Goal: Task Accomplishment & Management: Manage account settings

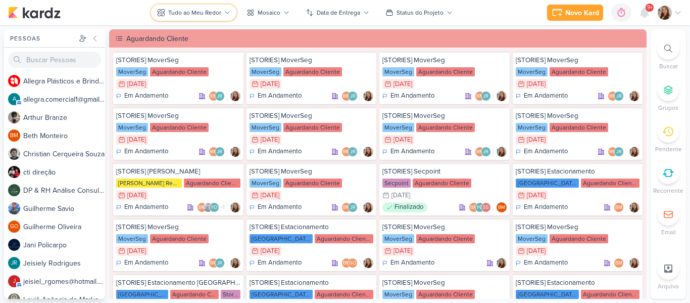
click at [212, 13] on div "Tudo ao Meu Redor" at bounding box center [194, 12] width 53 height 9
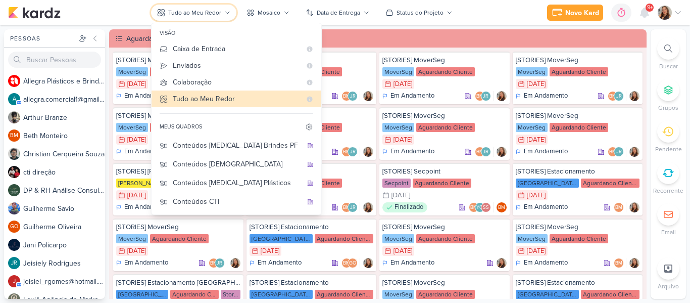
click at [207, 9] on div "Tudo ao Meu Redor" at bounding box center [194, 12] width 53 height 9
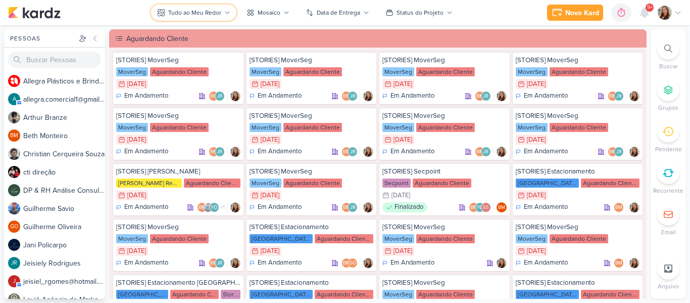
click at [207, 9] on div "Tudo ao Meu Redor" at bounding box center [194, 12] width 53 height 9
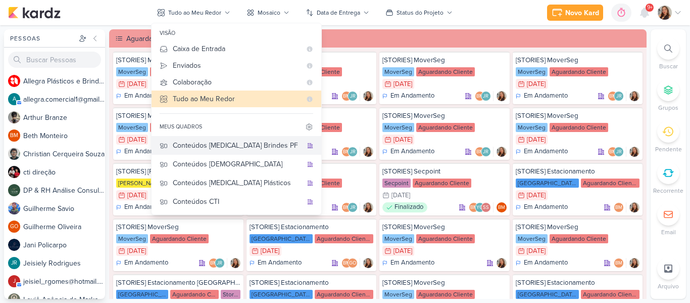
click at [231, 143] on div "Conteúdos [MEDICAL_DATA] Brindes PF" at bounding box center [237, 145] width 129 height 11
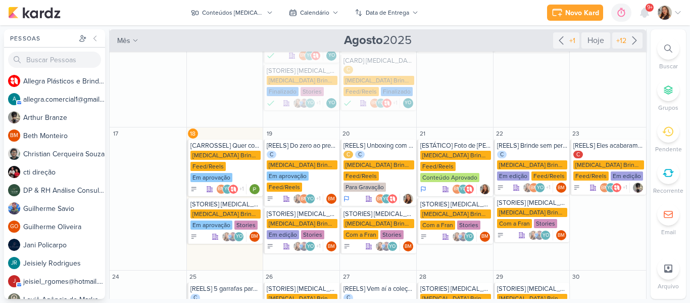
scroll to position [205, 0]
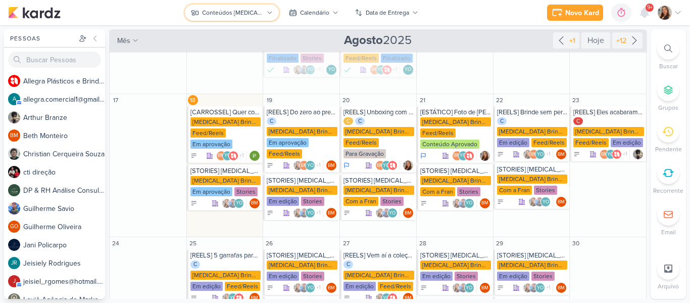
click at [215, 14] on div "Conteúdos [MEDICAL_DATA] Brindes PF" at bounding box center [232, 12] width 61 height 9
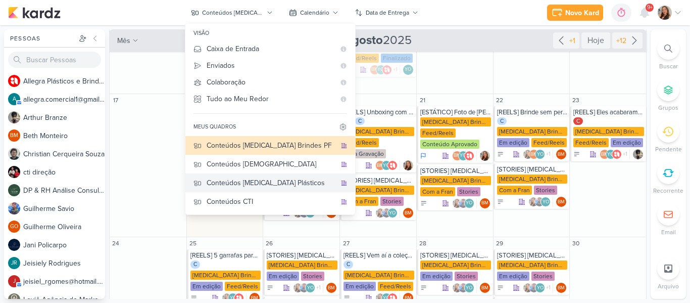
click at [252, 183] on div "Conteúdos [MEDICAL_DATA] Plásticos" at bounding box center [271, 182] width 129 height 11
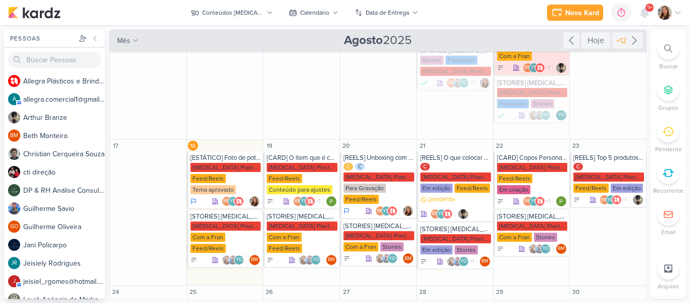
scroll to position [192, 0]
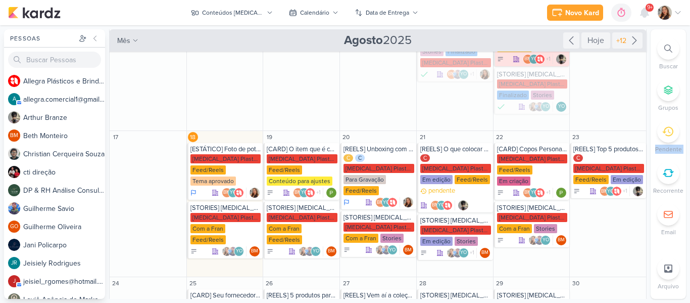
drag, startPoint x: 657, startPoint y: 139, endPoint x: 658, endPoint y: 154, distance: 14.7
click at [658, 154] on div "Buscar Grupos [GEOGRAPHIC_DATA] Recorrente Email" at bounding box center [668, 136] width 35 height 199
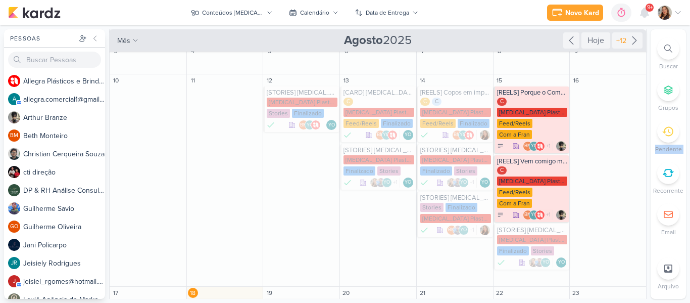
scroll to position [31, 0]
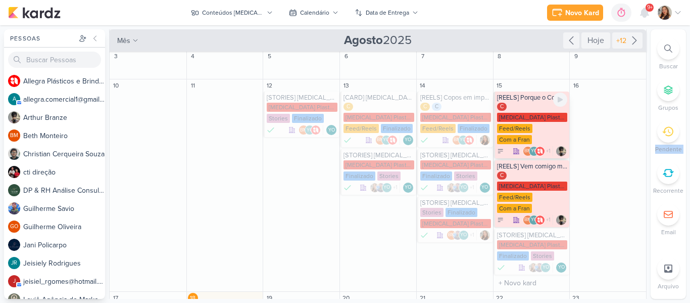
click at [507, 135] on div "Com a Fran" at bounding box center [514, 139] width 35 height 9
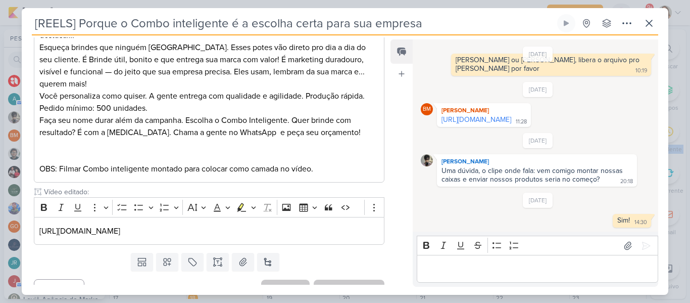
scroll to position [248, 0]
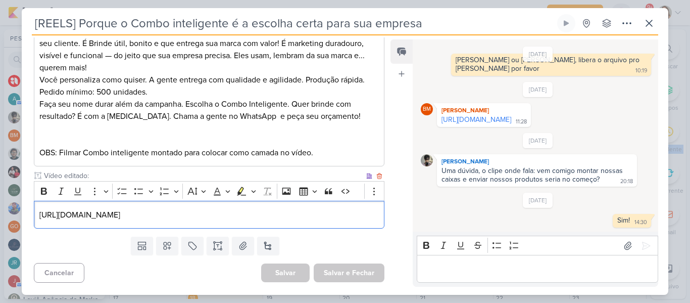
drag, startPoint x: 39, startPoint y: 212, endPoint x: 390, endPoint y: 222, distance: 351.3
click at [390, 222] on div "Responsável [PERSON_NAME] Nenhum contato encontrado create new contact Novo Con…" at bounding box center [345, 164] width 647 height 259
copy p "[URL][DOMAIN_NAME]"
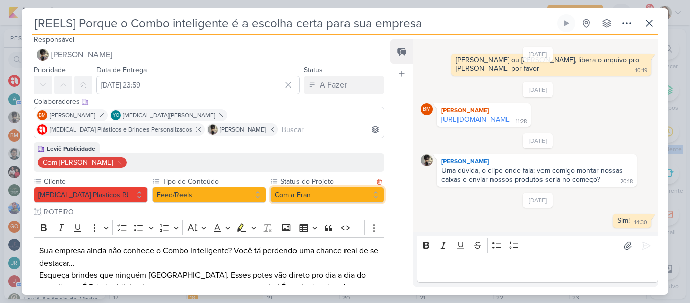
click at [322, 187] on button "Com a Fran" at bounding box center [327, 194] width 114 height 16
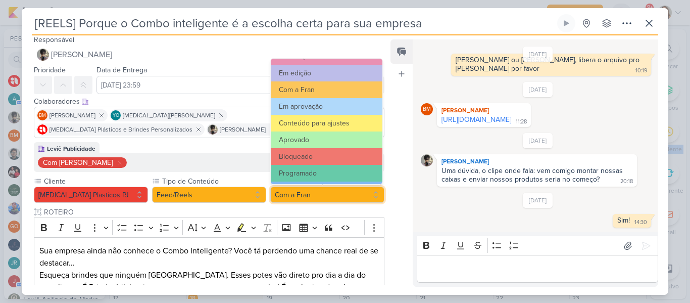
scroll to position [114, 0]
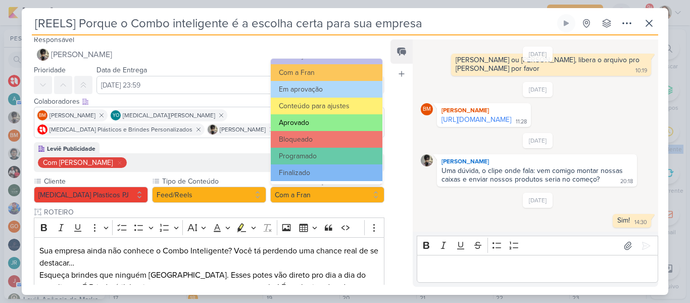
click at [340, 120] on button "Aprovado" at bounding box center [327, 122] width 112 height 17
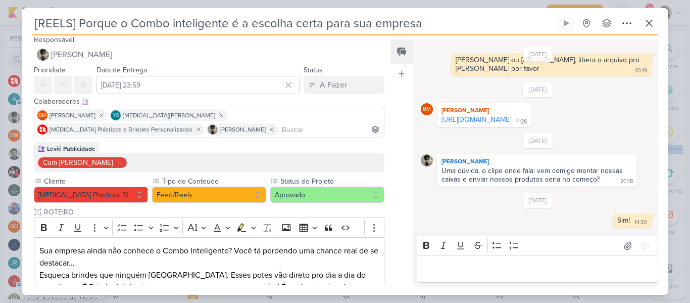
scroll to position [248, 0]
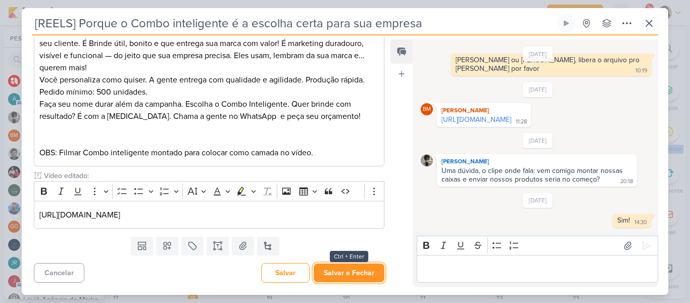
click at [335, 269] on button "Salvar e Fechar" at bounding box center [349, 272] width 71 height 19
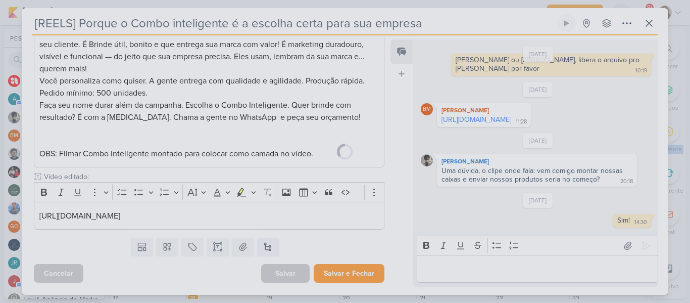
scroll to position [247, 0]
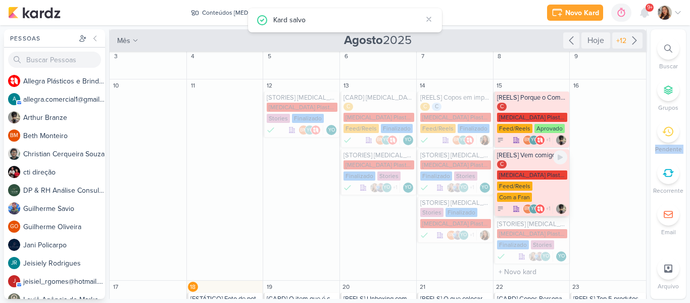
click at [538, 170] on div "C [MEDICAL_DATA] Plasticos PJ Feed/Reels Com a Fran" at bounding box center [532, 181] width 71 height 42
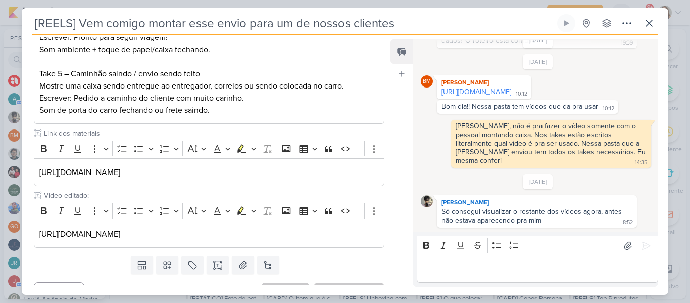
scroll to position [418, 0]
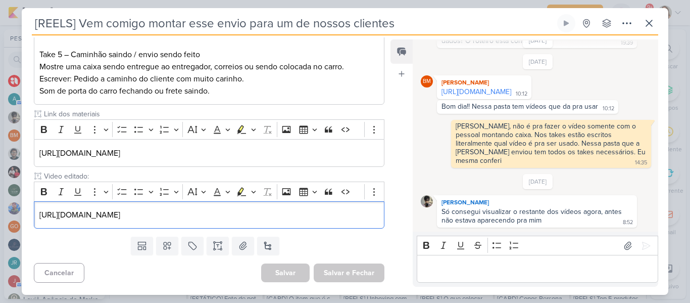
drag, startPoint x: 37, startPoint y: 212, endPoint x: 401, endPoint y: 197, distance: 363.5
click at [401, 197] on div "Responsável [PERSON_NAME] Nenhum contato encontrado create new contact Novo Con…" at bounding box center [345, 164] width 647 height 259
copy p "[URL][DOMAIN_NAME]"
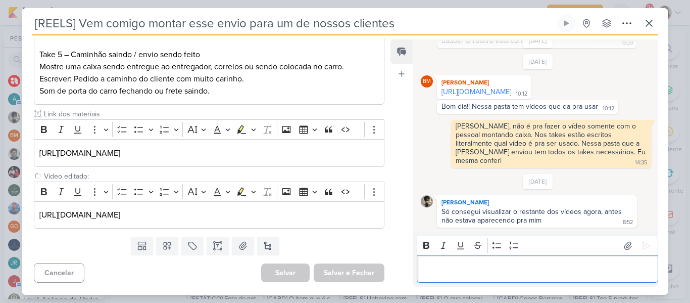
click at [441, 280] on div "Editor editing area: main" at bounding box center [537, 269] width 241 height 28
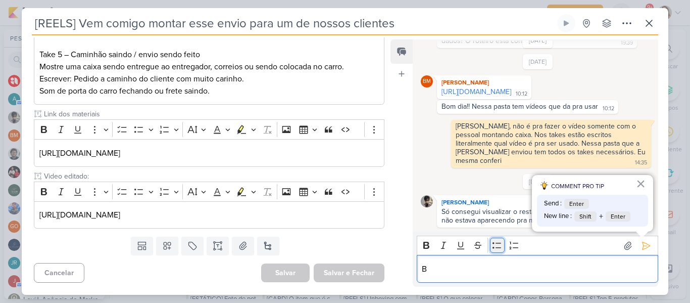
click at [493, 251] on button "Bulleted List" at bounding box center [497, 244] width 15 height 15
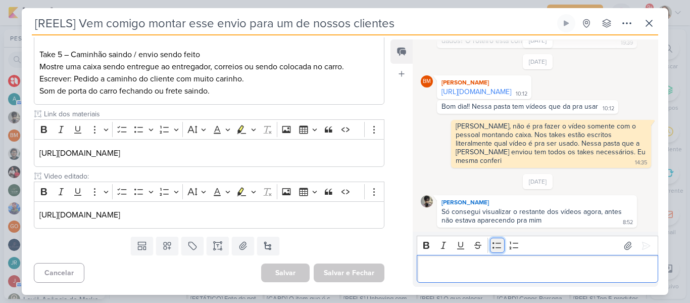
drag, startPoint x: 493, startPoint y: 251, endPoint x: 494, endPoint y: 245, distance: 6.6
click at [494, 245] on button "Bulleted List" at bounding box center [497, 244] width 15 height 15
click at [494, 245] on icon "Editor toolbar" at bounding box center [497, 245] width 10 height 10
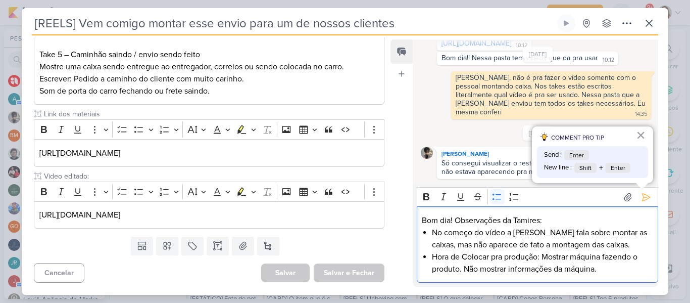
scroll to position [403, 0]
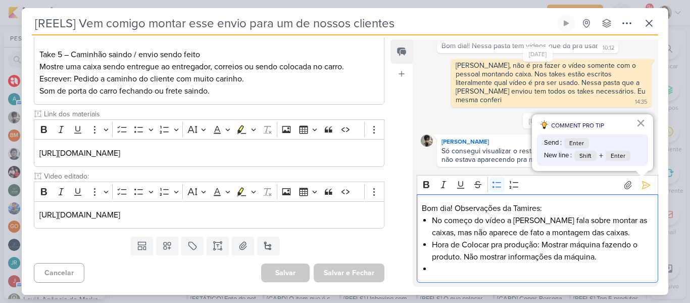
click at [445, 272] on li "Editor editing area: main" at bounding box center [542, 269] width 221 height 12
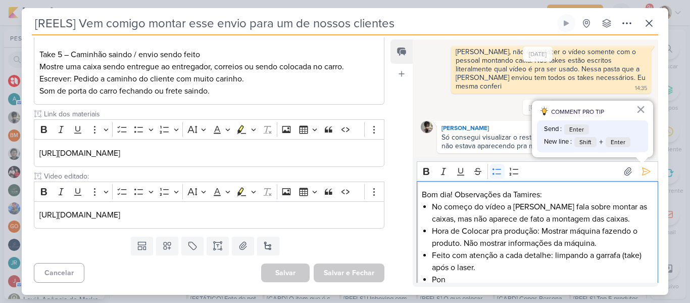
scroll to position [2, 0]
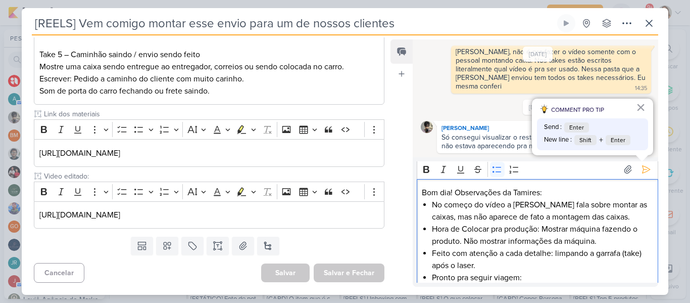
click at [495, 264] on li "Feito com atenção a cada detalhe: limpando a garrafa (take) após o laser." at bounding box center [542, 259] width 221 height 24
click at [528, 237] on li "Hora de Colocar pra produção: Mostrar máquina fazendo o produto. Não mostrar in…" at bounding box center [542, 235] width 221 height 24
click at [581, 213] on li "No começo do vídeo a [PERSON_NAME] fala sobre montar as caixas, mas não aparece…" at bounding box center [542, 211] width 221 height 24
click at [613, 216] on li "No começo do vídeo a [PERSON_NAME] fala sobre montar as caixas, mas não aparece…" at bounding box center [542, 211] width 221 height 24
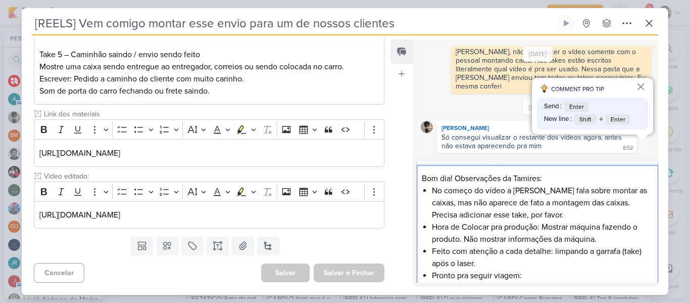
scroll to position [23, 0]
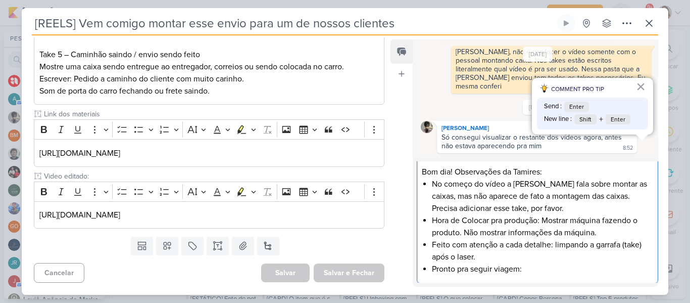
click at [514, 243] on li "Feito com atenção a cada detalhe: limpando a garrafa (take) após o laser." at bounding box center [542, 250] width 221 height 24
click at [507, 254] on li "Feito com atenção a cada detalhe: limpando a garrafa (take) após o laser." at bounding box center [542, 250] width 221 height 24
click at [540, 266] on li "Pronto pra seguir viagem:" at bounding box center [542, 269] width 221 height 12
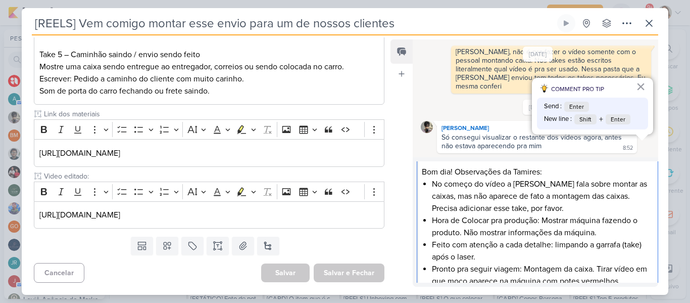
click at [460, 262] on li "Feito com atenção a cada detalhe: limpando a garrafa (take) após o laser." at bounding box center [542, 250] width 221 height 24
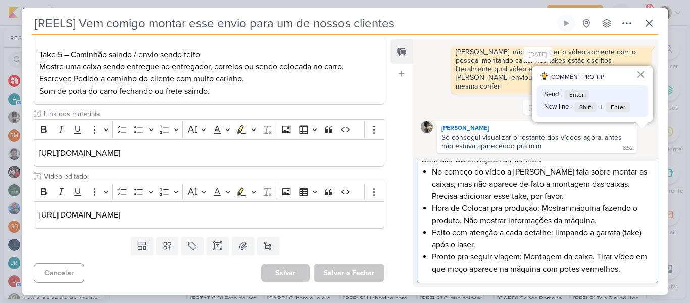
click at [645, 268] on li "Pronto pra seguir viagem: Montagem da caixa. Tirar vídeo em que moço aparece na…" at bounding box center [542, 263] width 221 height 24
click at [595, 246] on li "Feito com atenção a cada detalhe: limpando a garrafa (take) após o laser." at bounding box center [542, 238] width 221 height 24
click at [643, 269] on li "Pronto pra seguir viagem: Montagem da caixa. Tirar vídeo em que moço aparece na…" at bounding box center [542, 263] width 221 height 24
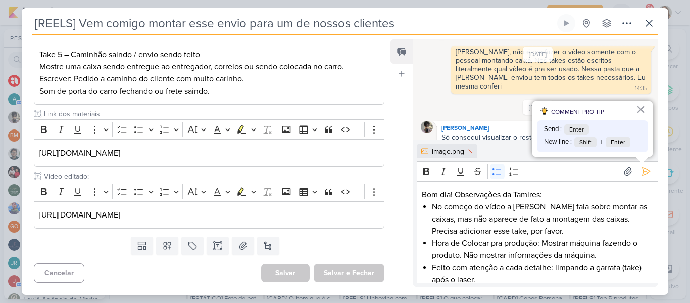
scroll to position [434, 0]
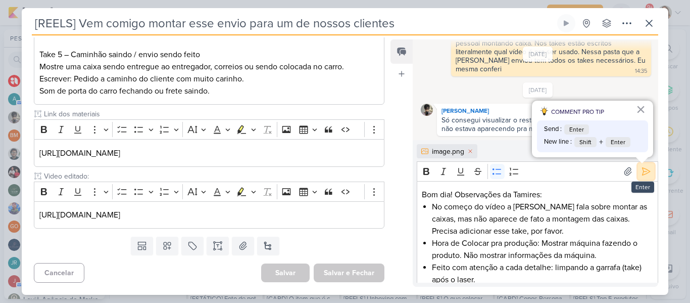
click at [642, 173] on icon at bounding box center [646, 171] width 10 height 10
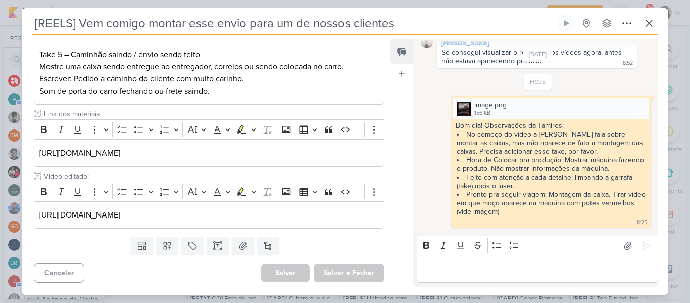
scroll to position [0, 0]
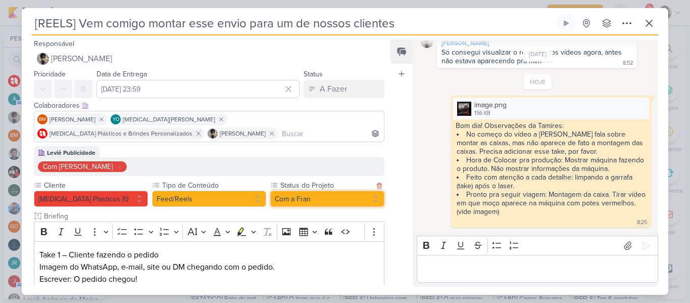
click at [325, 196] on button "Com a Fran" at bounding box center [327, 198] width 114 height 16
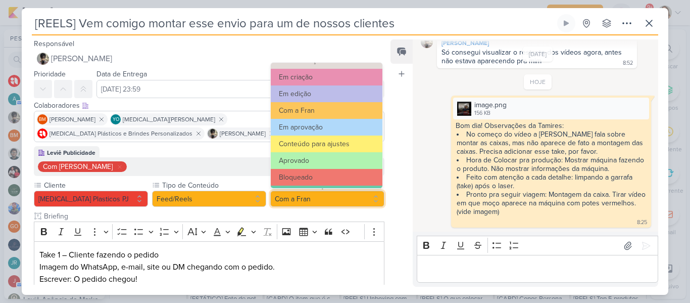
scroll to position [96, 0]
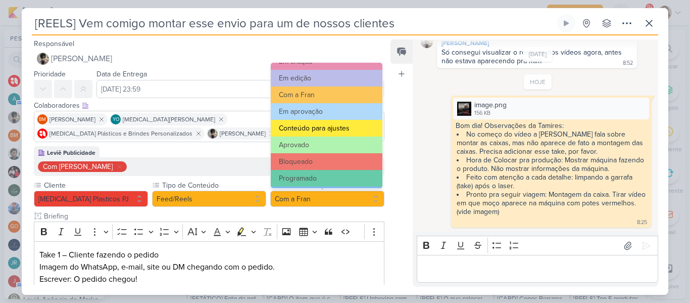
click at [353, 134] on button "Conteúdo para ajustes" at bounding box center [327, 128] width 112 height 17
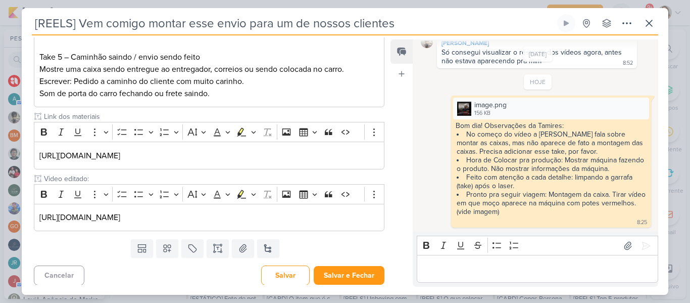
scroll to position [418, 0]
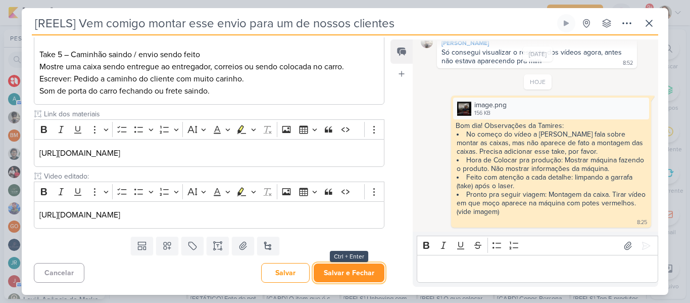
click at [367, 264] on button "Salvar e Fechar" at bounding box center [349, 272] width 71 height 19
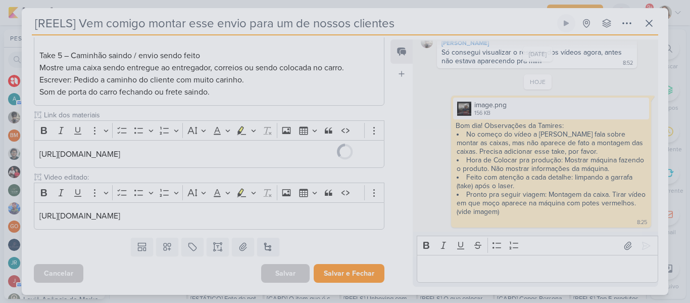
scroll to position [417, 0]
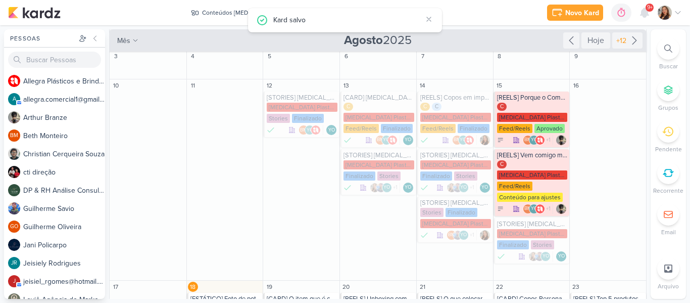
drag, startPoint x: 648, startPoint y: 112, endPoint x: 647, endPoint y: 142, distance: 29.8
click at [647, 142] on div "Pessoas [GEOGRAPHIC_DATA] A l l e g r a P l á s t i c o s e B r i n d e s P e r…" at bounding box center [345, 163] width 690 height 269
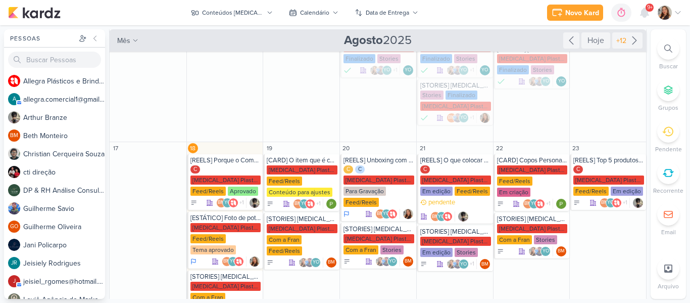
scroll to position [178, 0]
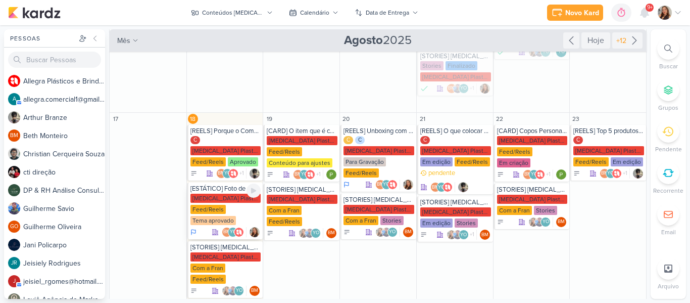
click at [233, 198] on div "[MEDICAL_DATA] Plasticos PJ Feed/Reels Tema aprovado" at bounding box center [225, 209] width 71 height 32
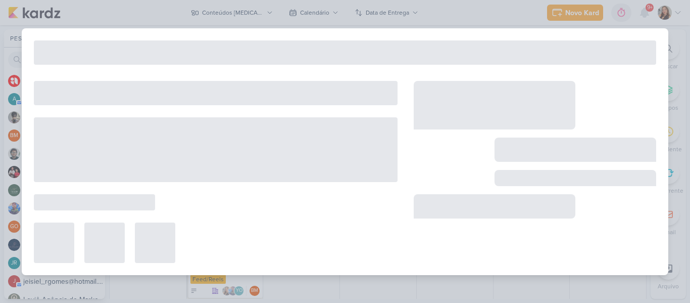
type input "[ESTÁTICO] Foto de potes personalizados"
type input "[DATE] 23:59"
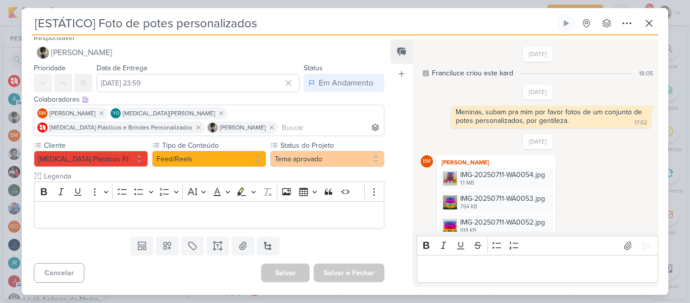
scroll to position [190, 0]
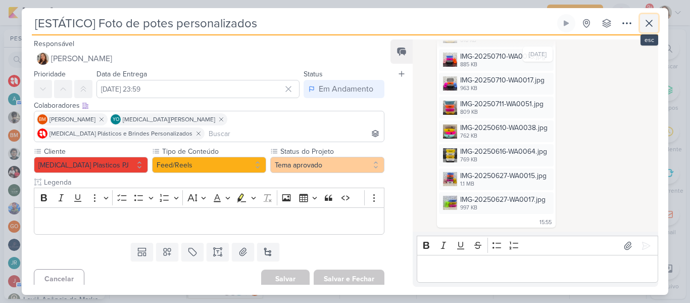
click at [649, 28] on icon at bounding box center [649, 23] width 12 height 12
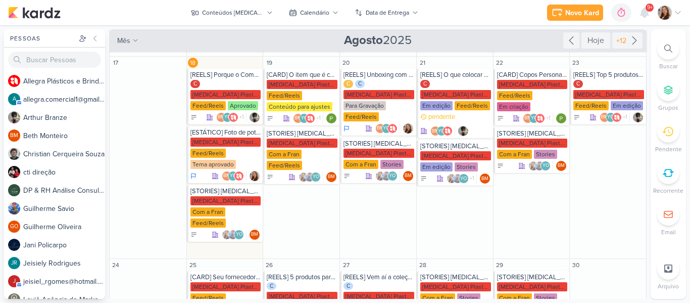
scroll to position [224, 0]
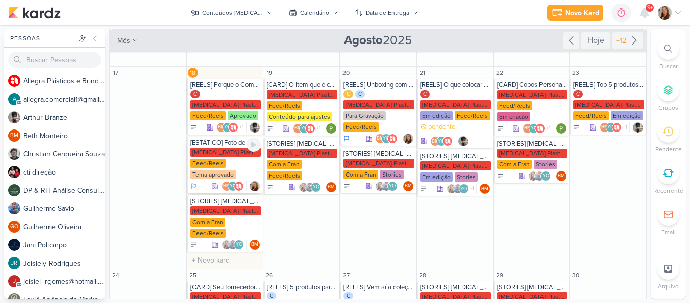
click at [228, 150] on div "[MEDICAL_DATA] Plasticos PJ Feed/Reels Tema aprovado" at bounding box center [225, 164] width 71 height 32
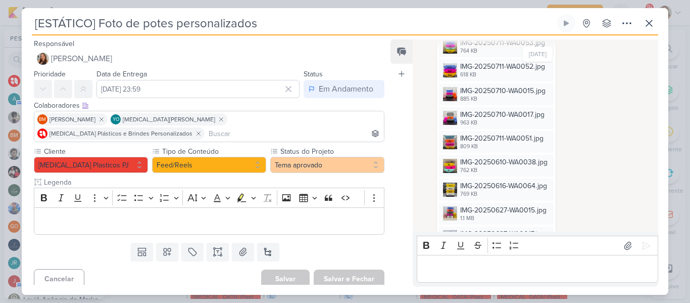
scroll to position [190, 0]
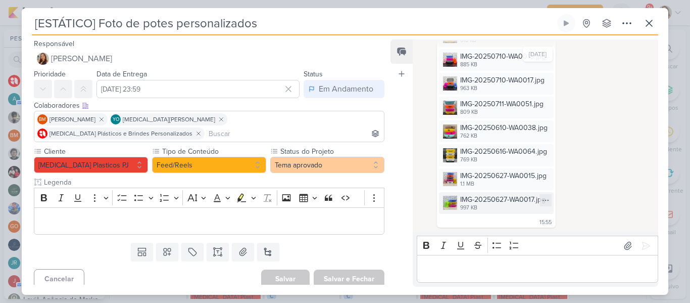
click at [520, 194] on div "IMG-20250627-WA0017.jpg" at bounding box center [502, 199] width 85 height 11
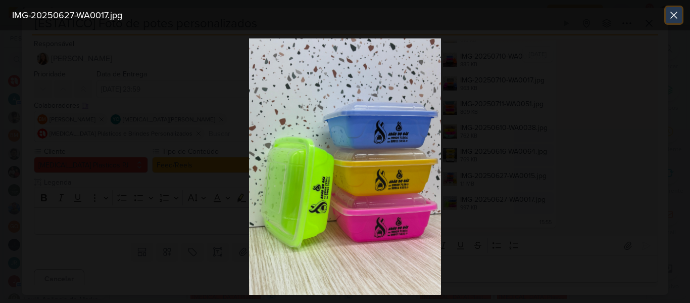
click at [669, 13] on icon at bounding box center [674, 15] width 12 height 12
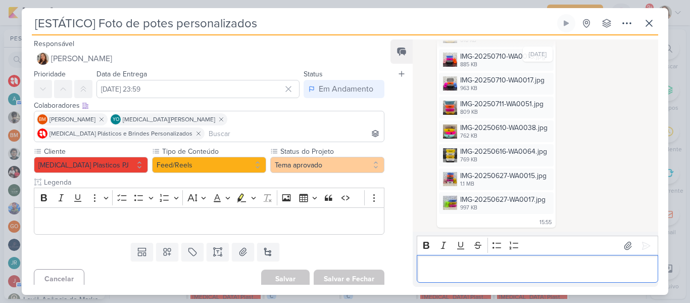
click at [518, 273] on p "Editor editing area: main" at bounding box center [537, 269] width 231 height 12
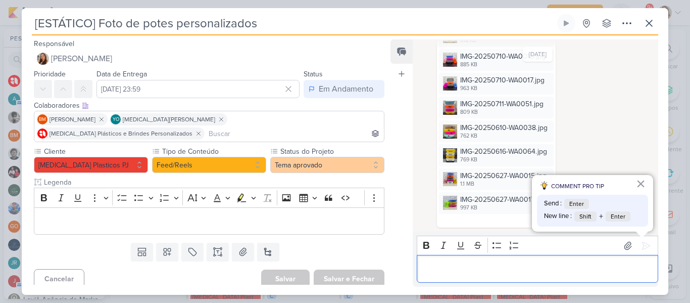
scroll to position [231, 0]
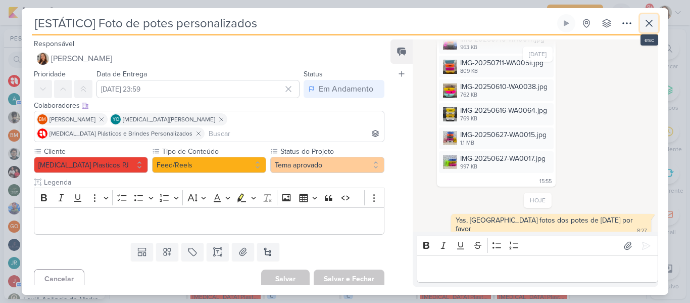
click at [655, 24] on icon at bounding box center [649, 23] width 12 height 12
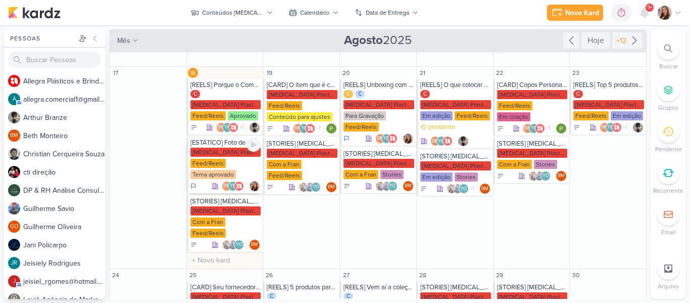
click at [210, 159] on div "Feed/Reels" at bounding box center [207, 163] width 35 height 9
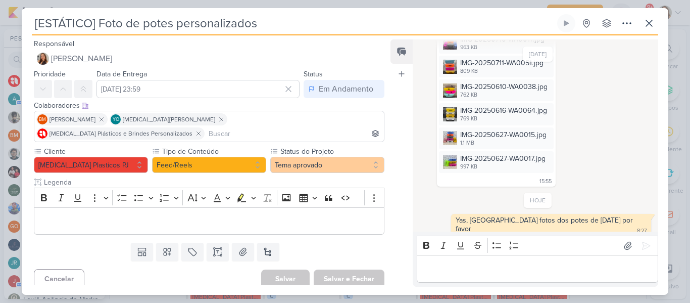
click at [486, 265] on p "Editor editing area: main" at bounding box center [537, 269] width 231 height 12
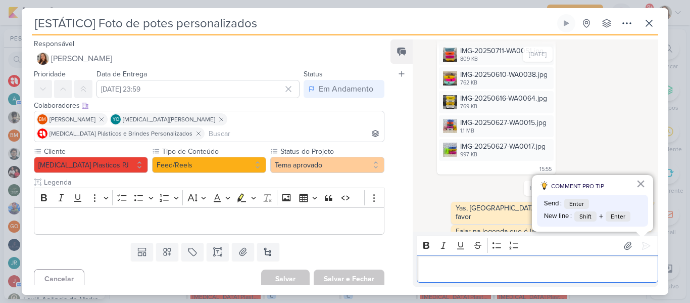
scroll to position [254, 0]
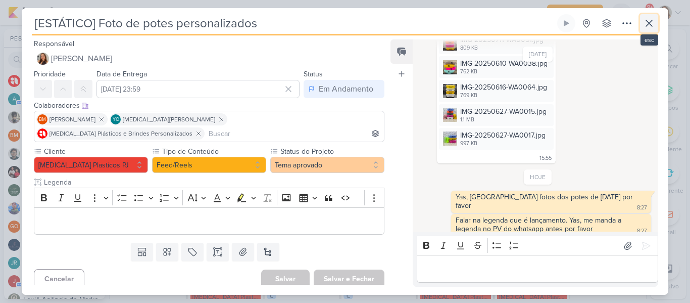
click at [646, 28] on icon at bounding box center [649, 23] width 12 height 12
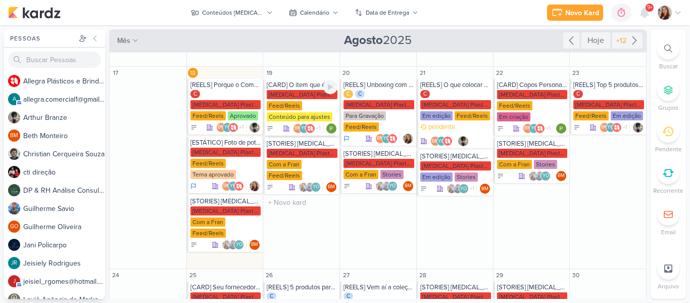
click at [305, 101] on div "[MEDICAL_DATA] Plasticos PJ Feed/Reels Conteúdo para ajustes" at bounding box center [302, 106] width 71 height 32
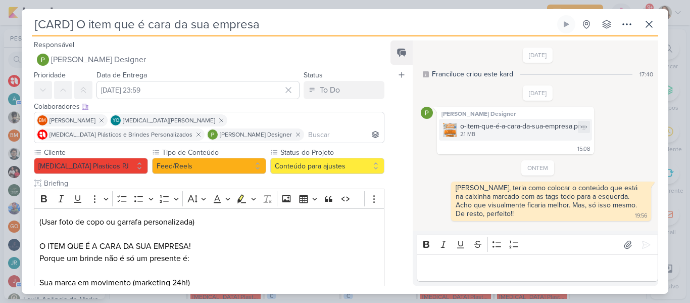
click at [463, 126] on div "o-item-que-é-a-cara-da-sua-empresa.png" at bounding box center [523, 126] width 126 height 11
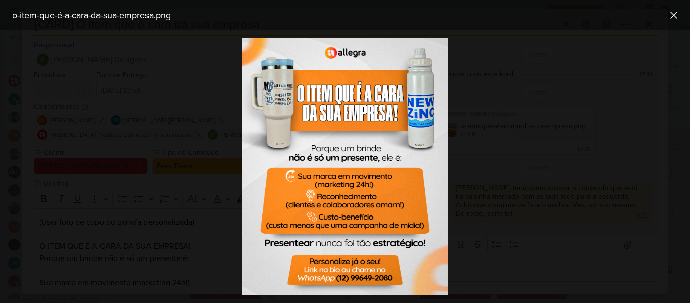
click at [463, 126] on div at bounding box center [345, 166] width 690 height 272
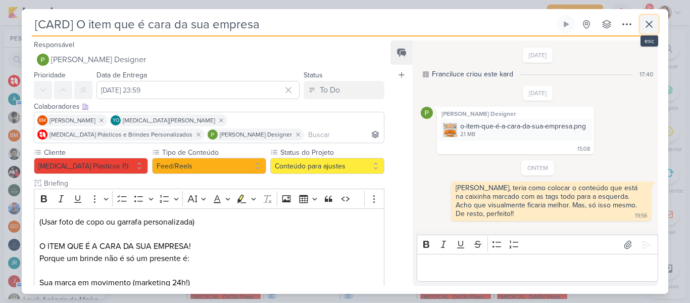
click at [647, 27] on icon at bounding box center [649, 24] width 6 height 6
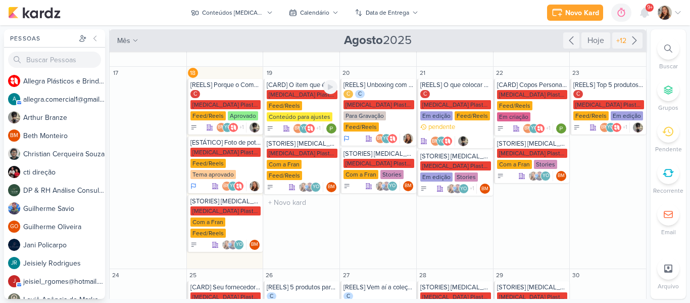
click at [317, 114] on div "Conteúdo para ajustes" at bounding box center [300, 116] width 66 height 9
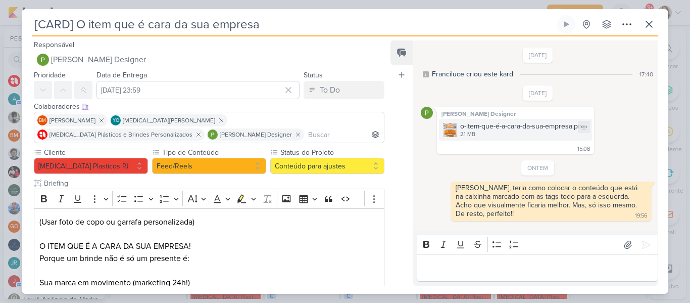
click at [449, 123] on img at bounding box center [450, 130] width 14 height 14
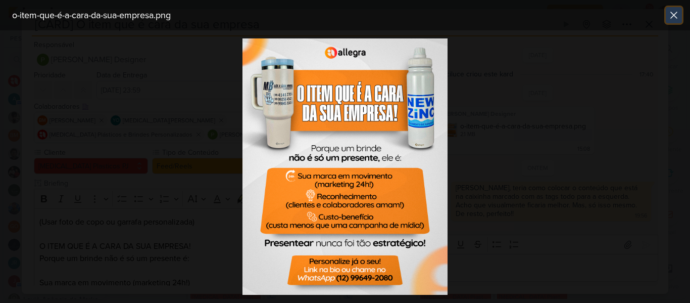
click at [676, 11] on icon at bounding box center [674, 15] width 12 height 12
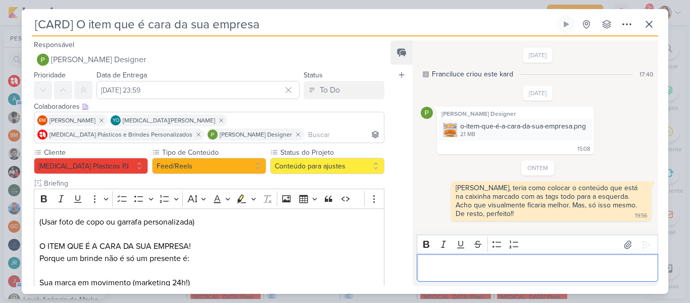
click at [464, 269] on p "Editor editing area: main" at bounding box center [537, 268] width 231 height 12
click at [651, 27] on icon at bounding box center [649, 24] width 6 height 6
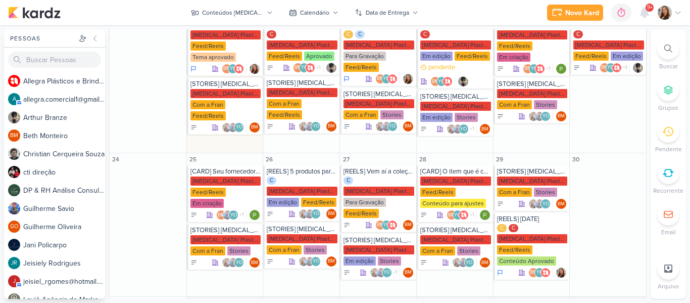
scroll to position [285, 0]
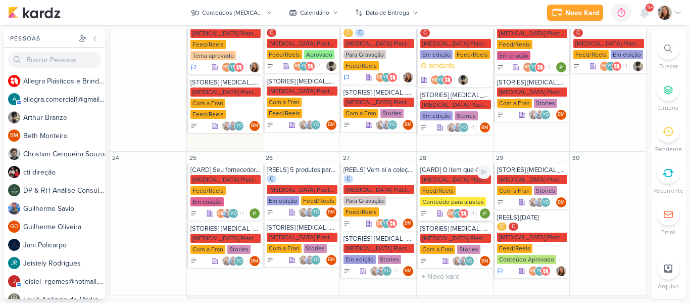
click at [441, 175] on div "[MEDICAL_DATA] Plasticos PJ" at bounding box center [455, 179] width 71 height 9
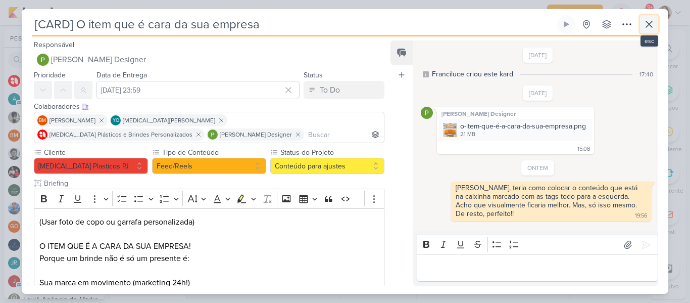
click at [646, 30] on icon at bounding box center [649, 24] width 12 height 12
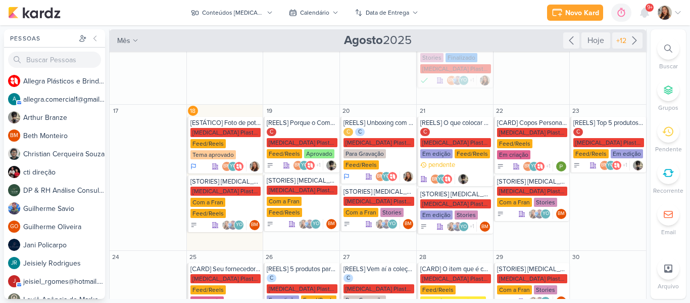
scroll to position [183, 0]
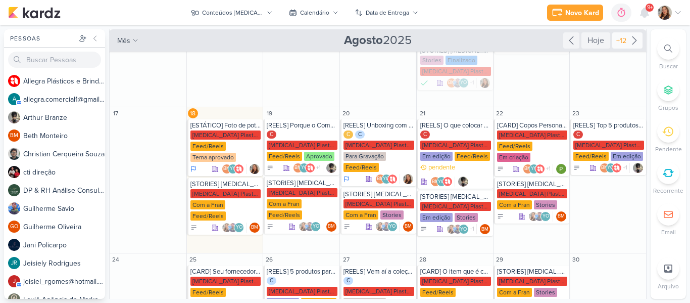
click at [628, 42] on icon at bounding box center [634, 40] width 12 height 12
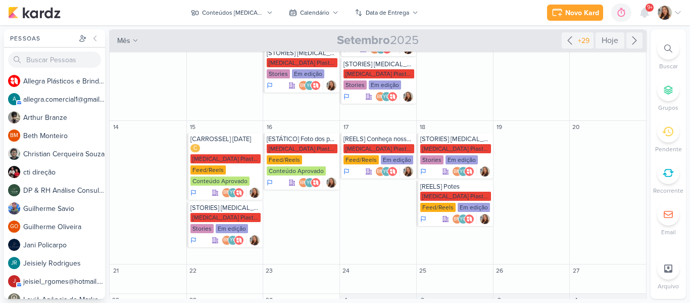
scroll to position [153, 0]
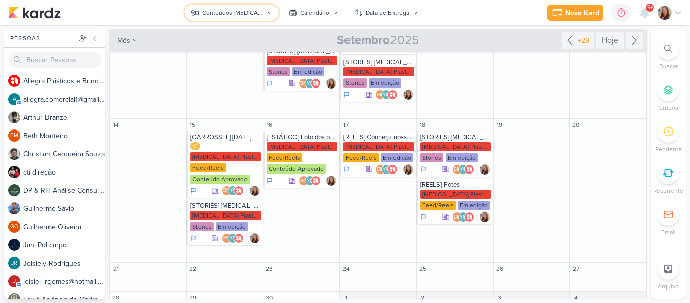
click at [256, 10] on div "Conteúdos [MEDICAL_DATA] Plásticos" at bounding box center [232, 12] width 61 height 9
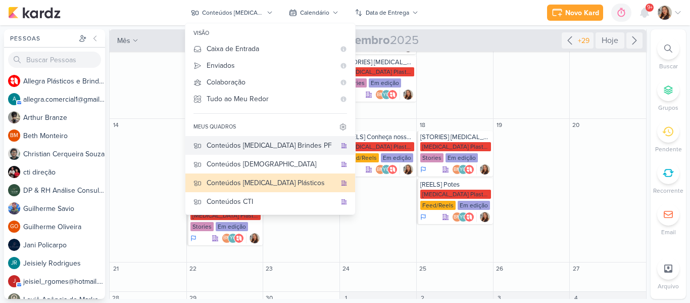
click at [276, 153] on button "Conteúdos [MEDICAL_DATA] Brindes PF" at bounding box center [270, 145] width 170 height 19
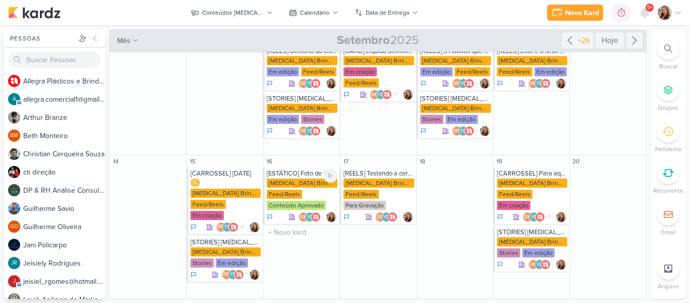
scroll to position [179, 0]
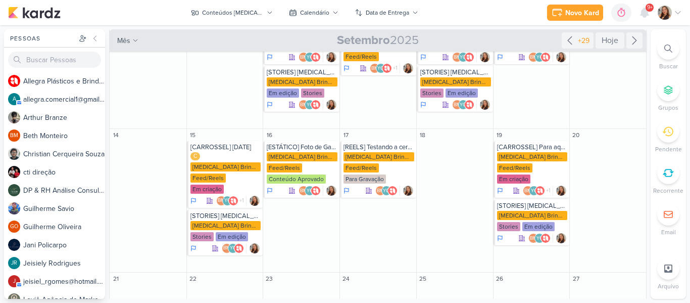
drag, startPoint x: 648, startPoint y: 198, endPoint x: 645, endPoint y: 123, distance: 74.8
click at [645, 123] on div "Pessoas [GEOGRAPHIC_DATA] A l l e g r a P l á s t i c o s e B r i n d e s P e r…" at bounding box center [345, 163] width 690 height 269
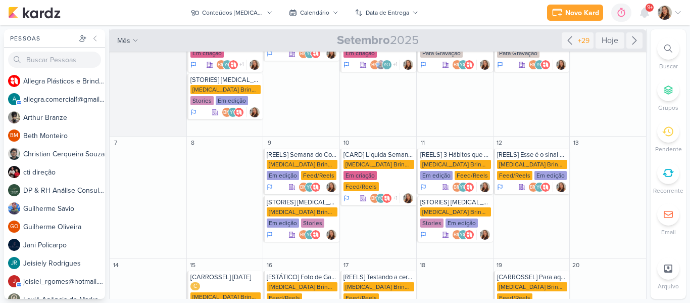
scroll to position [44, 0]
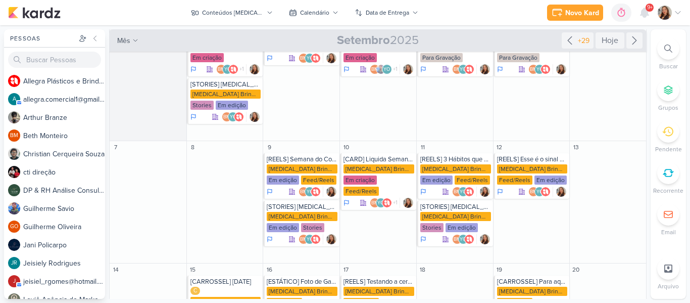
drag, startPoint x: 648, startPoint y: 116, endPoint x: 647, endPoint y: 83, distance: 32.3
click at [647, 83] on div "Pessoas [GEOGRAPHIC_DATA] A l l e g r a P l á s t i c o s e B r i n d e s P e r…" at bounding box center [345, 163] width 690 height 269
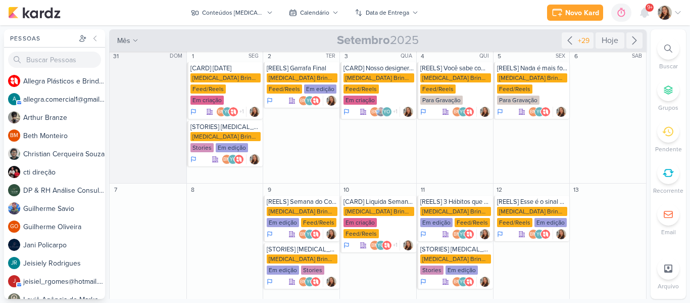
scroll to position [0, 0]
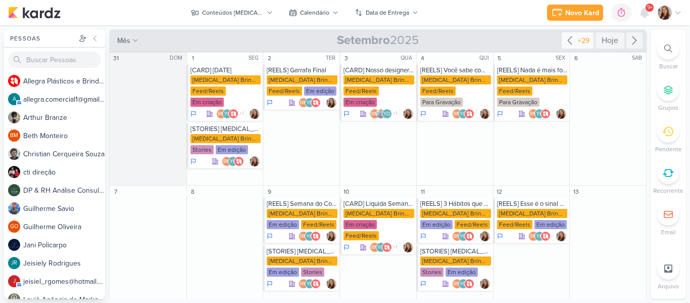
click at [565, 37] on icon at bounding box center [570, 40] width 12 height 12
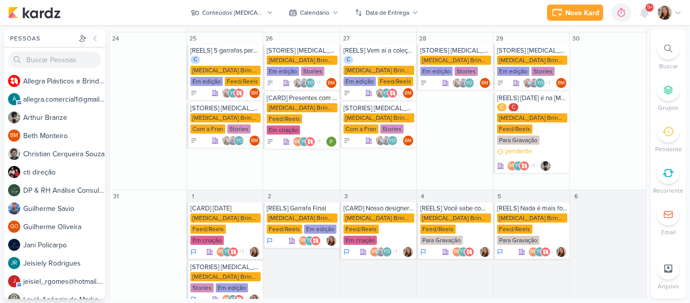
scroll to position [413, 0]
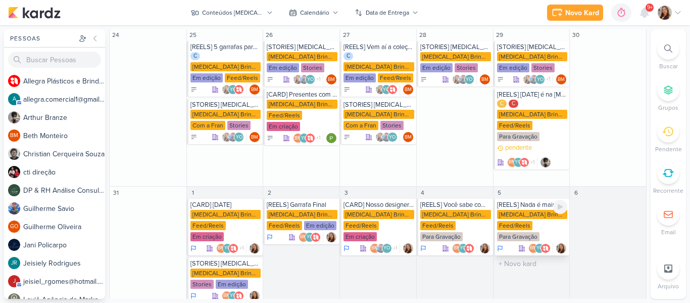
click at [516, 210] on div "[MEDICAL_DATA] Brindes PF Feed/Reels Para Gravação" at bounding box center [532, 226] width 71 height 32
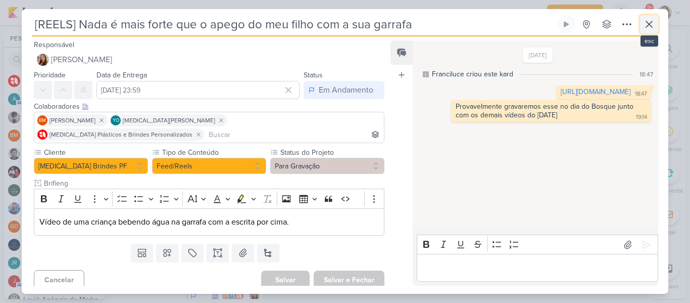
click at [648, 33] on button at bounding box center [649, 24] width 18 height 18
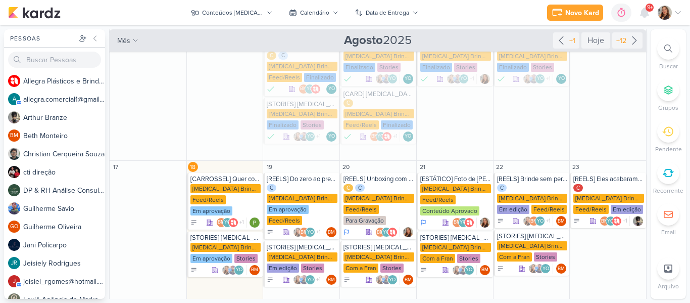
scroll to position [194, 0]
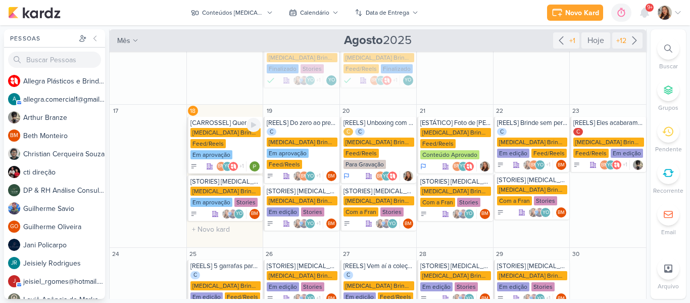
click at [219, 139] on div "Feed/Reels" at bounding box center [207, 143] width 35 height 9
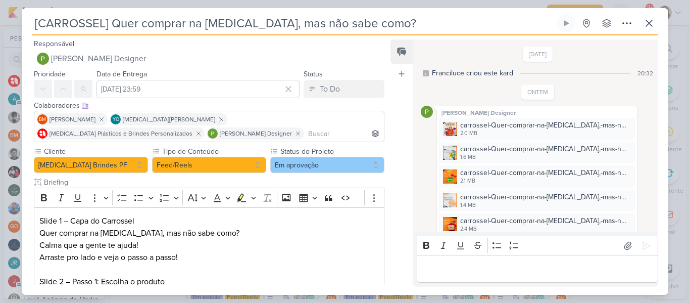
scroll to position [83, 0]
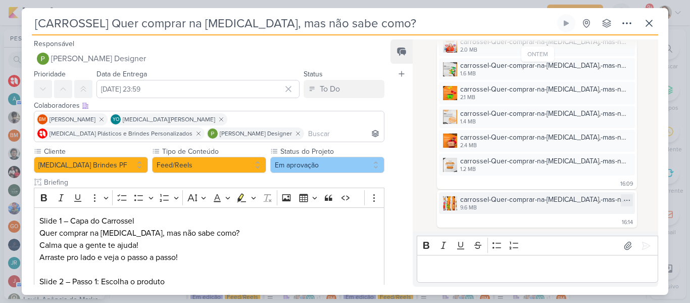
click at [563, 202] on div "carrossel-Quer-comprar-na-[MEDICAL_DATA],-mas-não-sabe-como.png" at bounding box center [544, 199] width 169 height 11
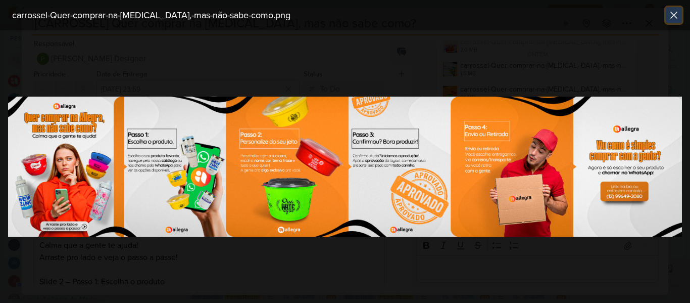
click at [671, 20] on icon at bounding box center [674, 15] width 12 height 12
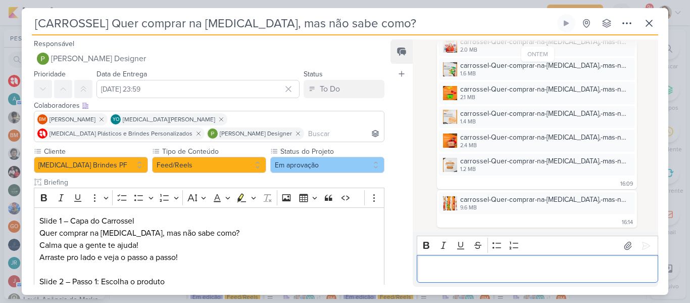
click at [526, 271] on p "Editor editing area: main" at bounding box center [537, 269] width 231 height 12
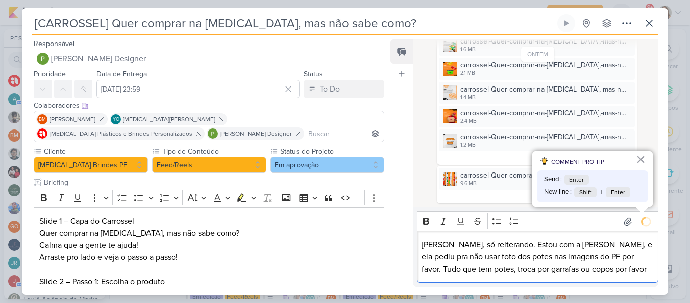
scroll to position [141, 0]
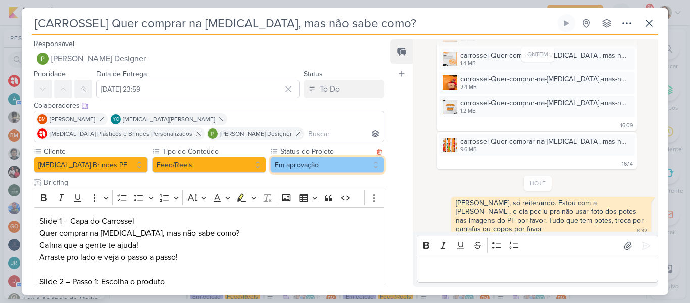
click at [329, 166] on button "Em aprovação" at bounding box center [327, 165] width 114 height 16
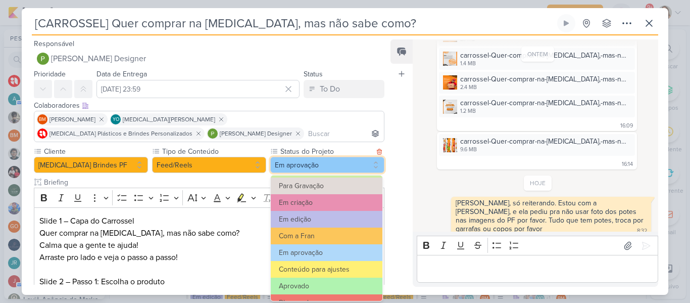
scroll to position [103, 0]
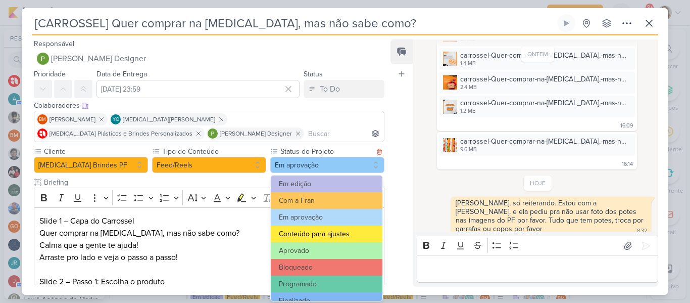
click at [341, 238] on button "Conteúdo para ajustes" at bounding box center [327, 233] width 112 height 17
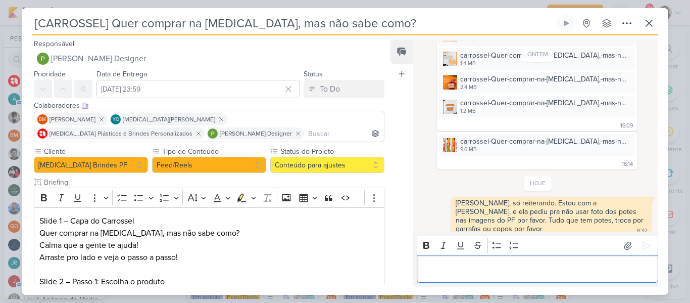
click at [434, 266] on p "Editor editing area: main" at bounding box center [537, 269] width 231 height 12
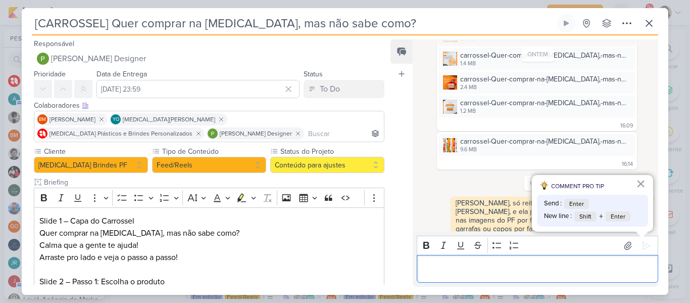
scroll to position [156, 0]
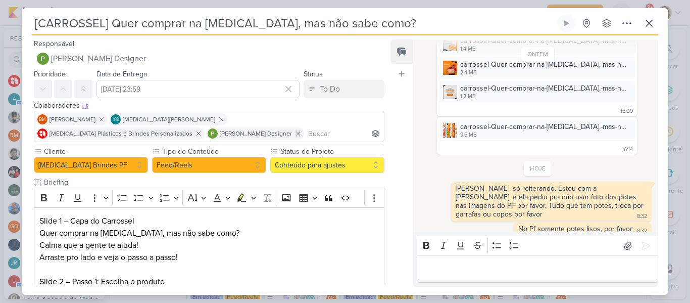
drag, startPoint x: 384, startPoint y: 111, endPoint x: 387, endPoint y: 135, distance: 24.9
click at [387, 135] on div "Responsável Paloma Paixão Designer Nenhum contato encontrado create new contact…" at bounding box center [205, 160] width 367 height 247
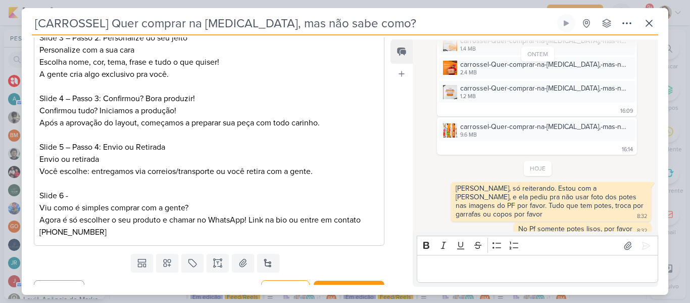
scroll to position [309, 0]
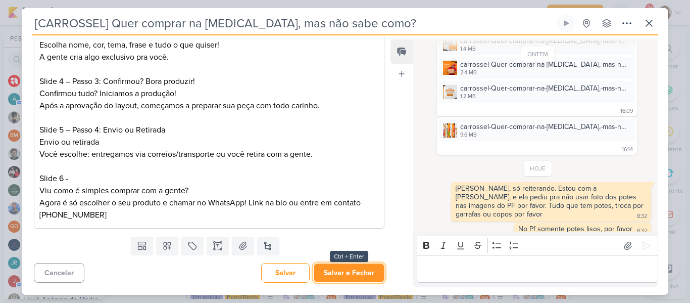
click at [368, 273] on button "Salvar e Fechar" at bounding box center [349, 272] width 71 height 19
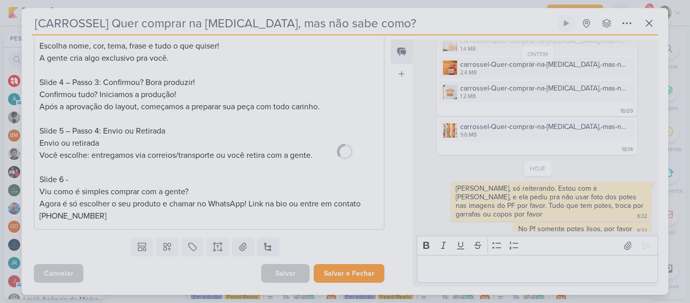
scroll to position [308, 0]
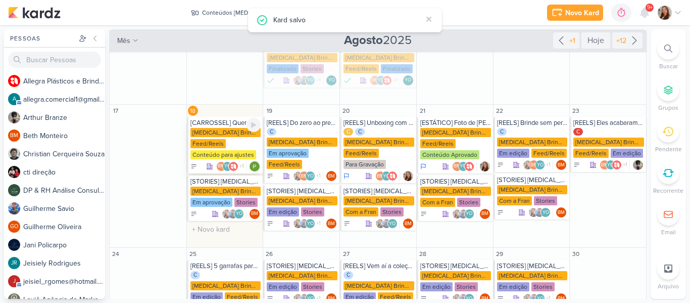
click at [229, 136] on div "[MEDICAL_DATA] Brindes PF Feed/Reels Conteúdo para ajustes" at bounding box center [225, 144] width 71 height 32
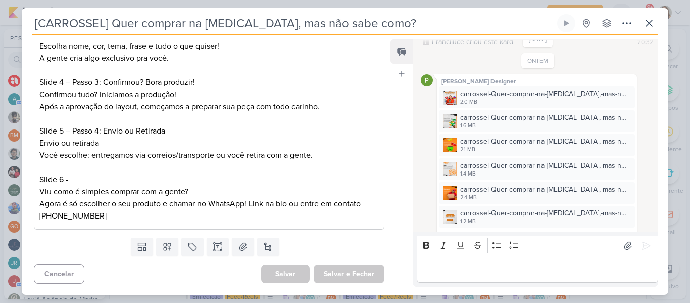
scroll to position [30, 0]
click at [583, 98] on div "carrossel-Quer-comprar-na-[MEDICAL_DATA],-mas-não-sabe-como_01.png" at bounding box center [544, 94] width 169 height 11
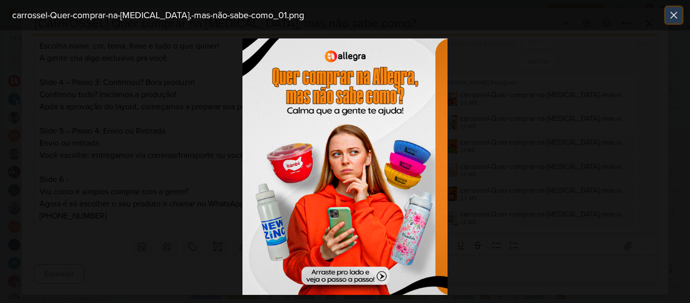
click at [677, 12] on icon at bounding box center [674, 15] width 12 height 12
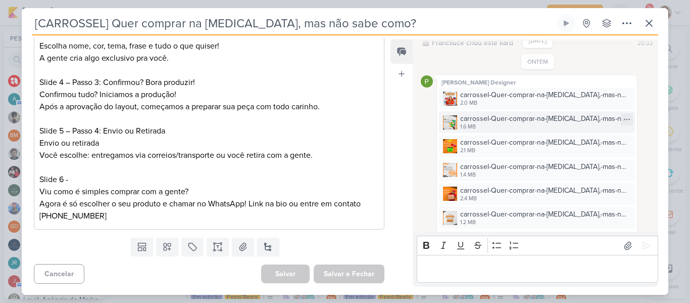
click at [540, 128] on div "1.6 MB" at bounding box center [544, 127] width 169 height 8
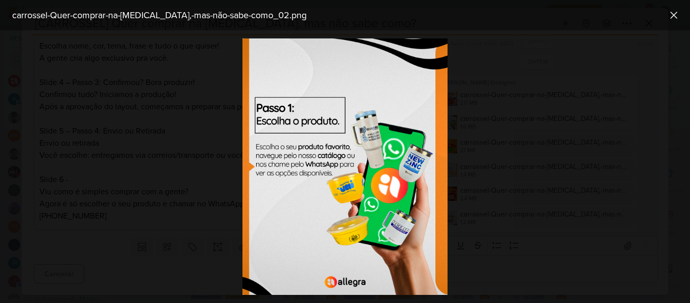
click at [672, 25] on div "carrossel-Quer-comprar-na-[MEDICAL_DATA],-mas-não-sabe-como_02.png" at bounding box center [345, 15] width 690 height 30
click at [671, 15] on icon at bounding box center [674, 15] width 12 height 12
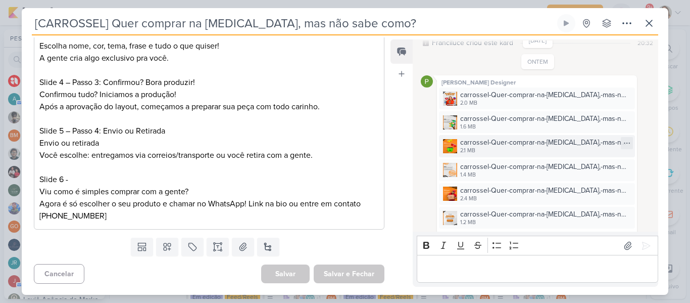
click at [543, 156] on div "carrossel-Quer-comprar-na-[MEDICAL_DATA],-mas-não-sabe-como_03.png 2.1 MB" at bounding box center [537, 146] width 196 height 22
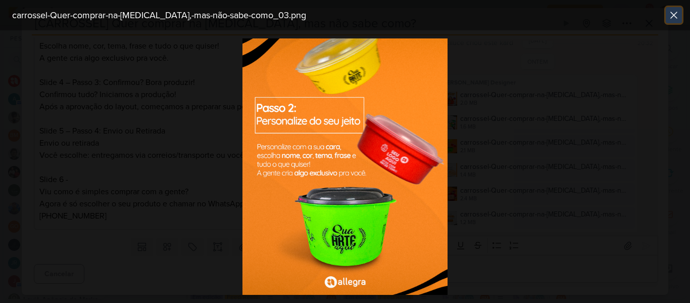
click at [669, 19] on icon at bounding box center [674, 15] width 12 height 12
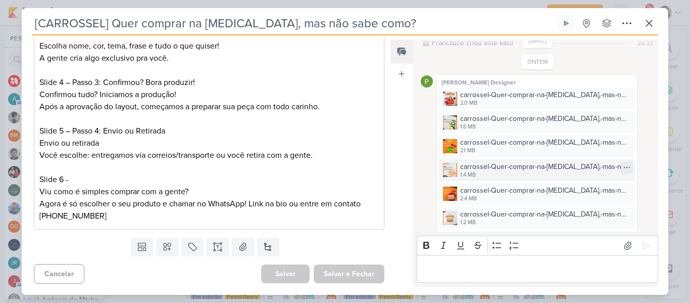
click at [514, 170] on div "carrossel-Quer-comprar-na-[MEDICAL_DATA],-mas-não-sabe-como_04.png" at bounding box center [544, 166] width 169 height 11
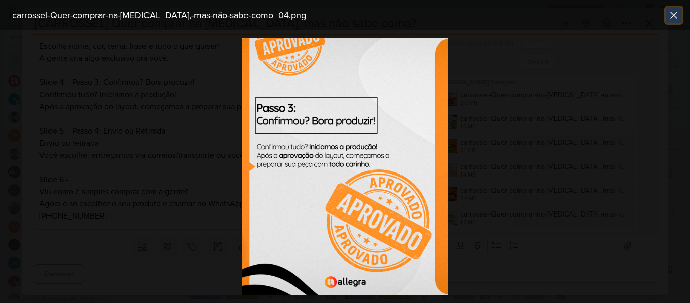
click at [674, 16] on icon at bounding box center [674, 15] width 6 height 6
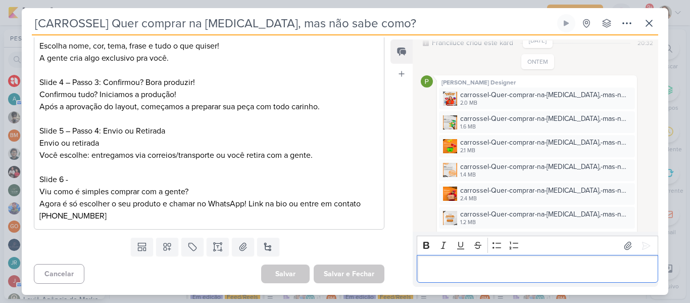
click at [536, 267] on p "Editor editing area: main" at bounding box center [537, 269] width 231 height 12
click at [510, 193] on div "carrossel-Quer-comprar-na-[MEDICAL_DATA],-mas-não-sabe-como_05.png" at bounding box center [544, 190] width 169 height 11
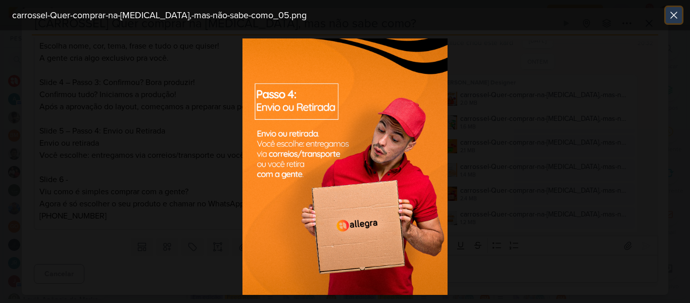
click at [675, 13] on icon at bounding box center [674, 15] width 6 height 6
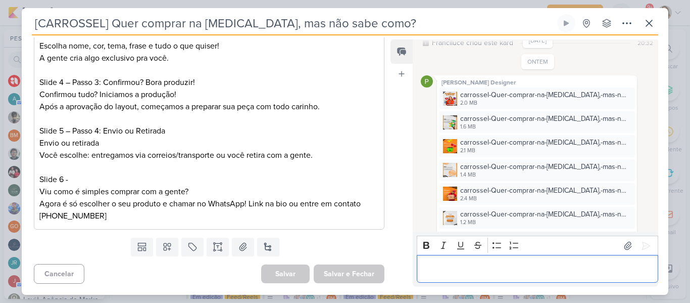
click at [508, 273] on p "Editor editing area: main" at bounding box center [537, 269] width 231 height 12
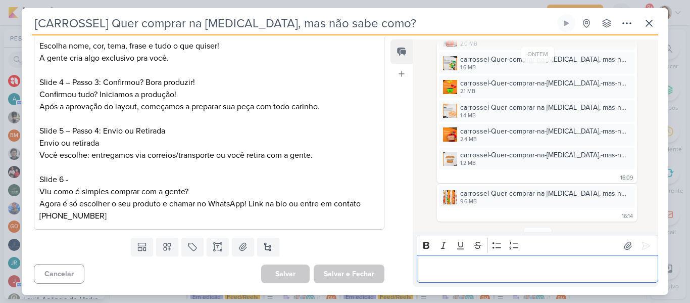
scroll to position [93, 0]
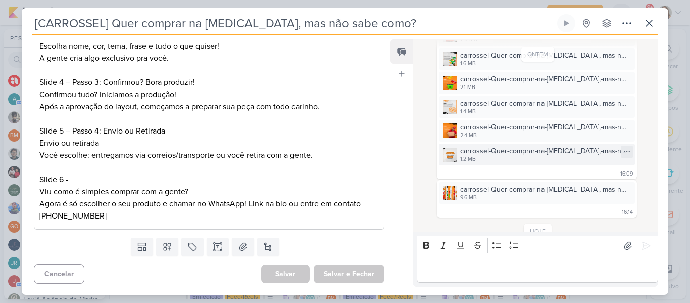
click at [517, 150] on div "carrossel-Quer-comprar-na-[MEDICAL_DATA],-mas-não-sabe-como_06.png" at bounding box center [544, 150] width 169 height 11
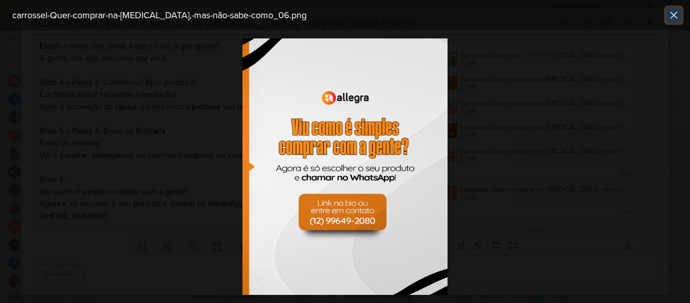
click at [670, 22] on button at bounding box center [674, 15] width 16 height 16
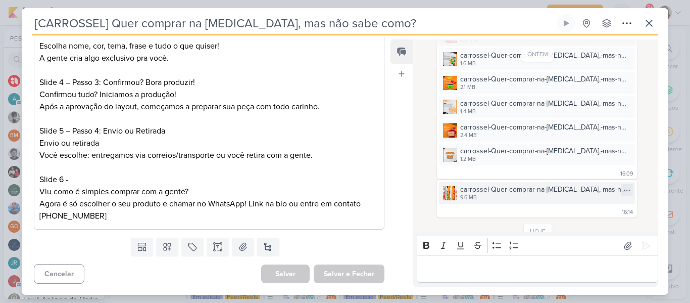
click at [543, 196] on div "9.6 MB" at bounding box center [544, 197] width 169 height 8
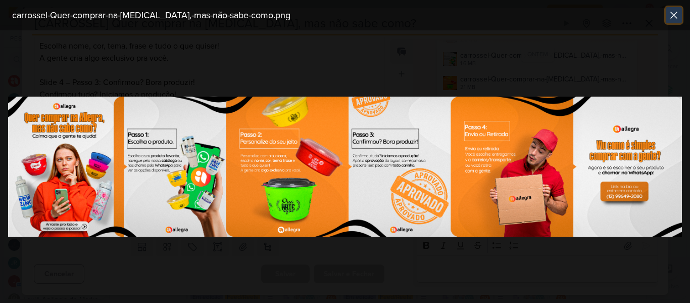
click at [671, 16] on icon at bounding box center [674, 15] width 12 height 12
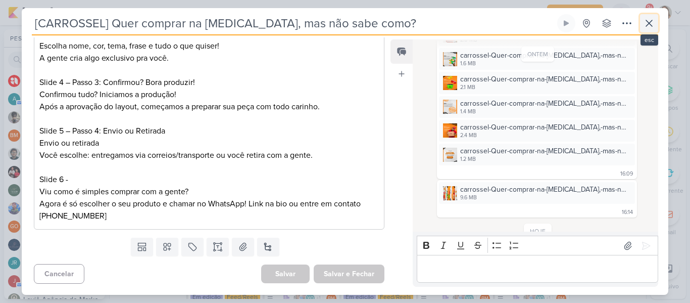
click at [649, 28] on icon at bounding box center [649, 23] width 12 height 12
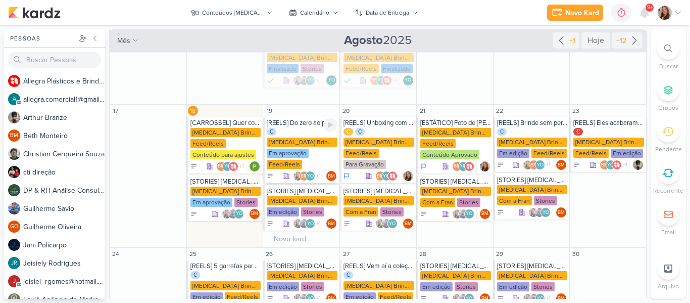
click at [289, 160] on div "Feed/Reels" at bounding box center [284, 164] width 35 height 9
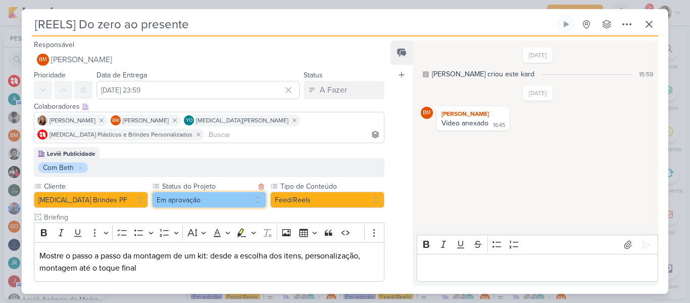
click at [206, 193] on button "Em aprovação" at bounding box center [209, 199] width 114 height 16
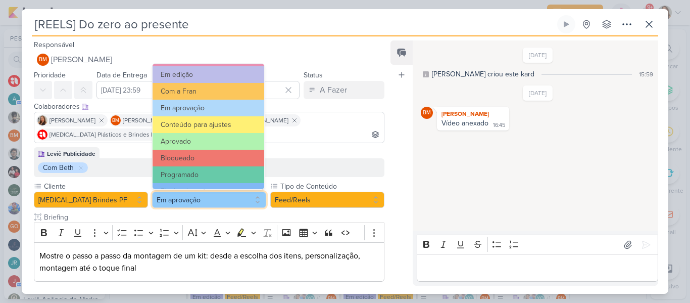
scroll to position [105, 0]
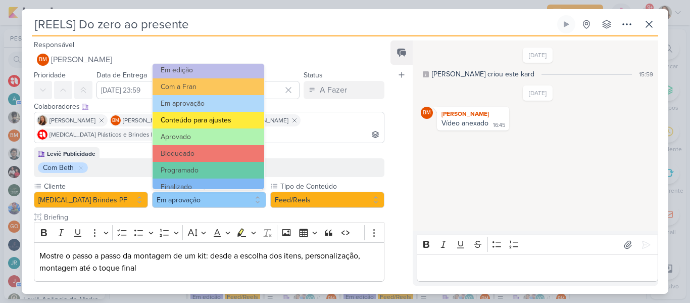
click at [232, 113] on button "Conteúdo para ajustes" at bounding box center [209, 120] width 112 height 17
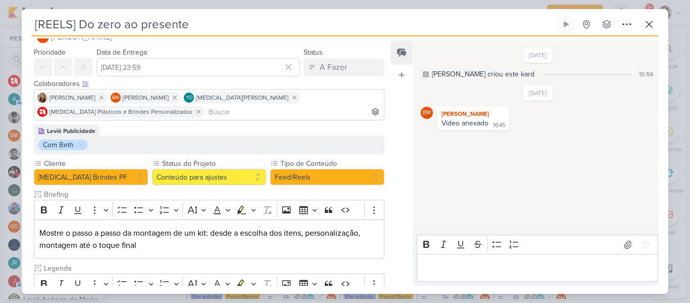
scroll to position [0, 0]
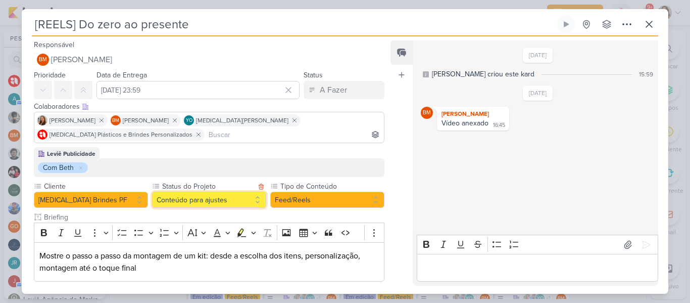
click at [225, 193] on button "Conteúdo para ajustes" at bounding box center [209, 199] width 114 height 16
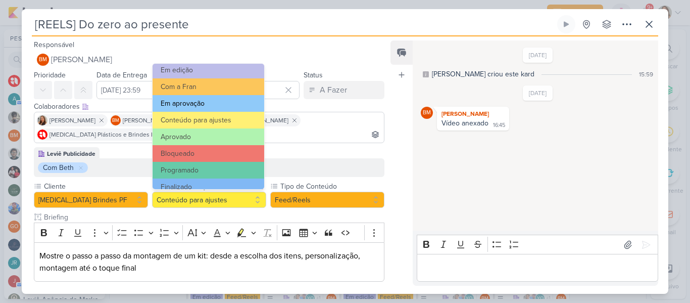
click at [208, 109] on button "Em aprovação" at bounding box center [209, 103] width 112 height 17
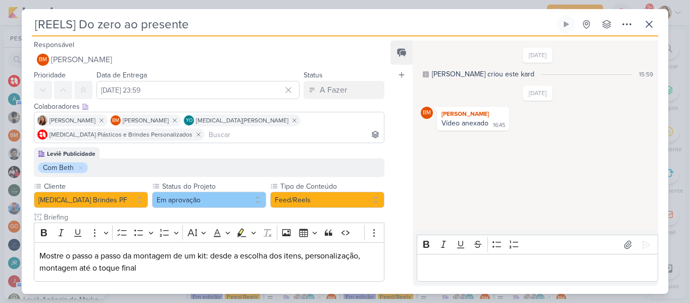
click at [659, 23] on div "[REELS] Do zero ao presente Criado por [PERSON_NAME] nenhum grupo disponível" at bounding box center [345, 154] width 647 height 278
click at [653, 23] on icon at bounding box center [649, 24] width 12 height 12
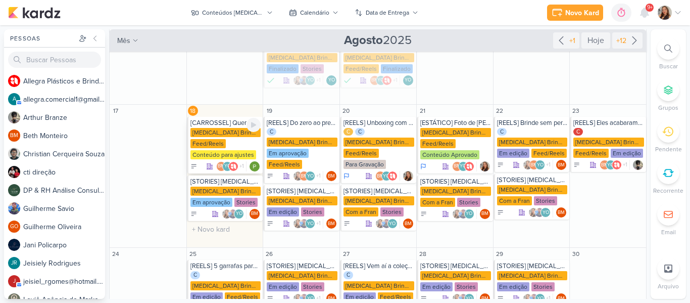
click at [211, 128] on div "[MEDICAL_DATA] Brindes PF" at bounding box center [225, 132] width 71 height 9
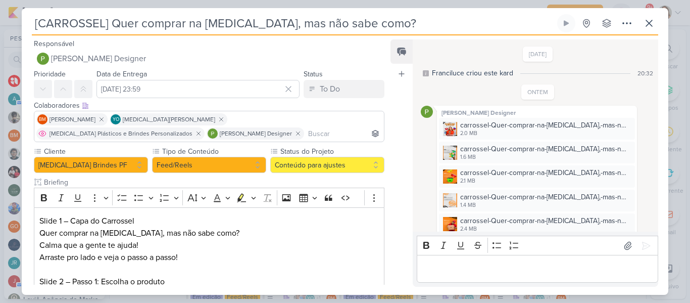
scroll to position [203, 0]
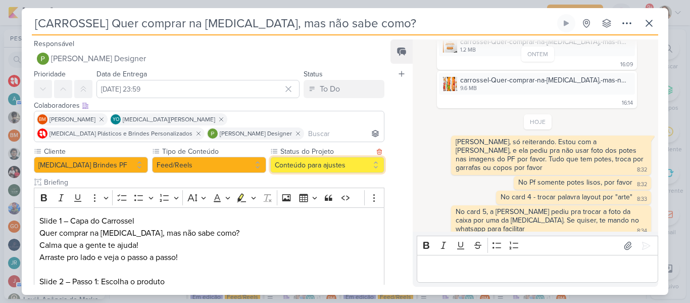
click at [284, 161] on button "Conteúdo para ajustes" at bounding box center [327, 165] width 114 height 16
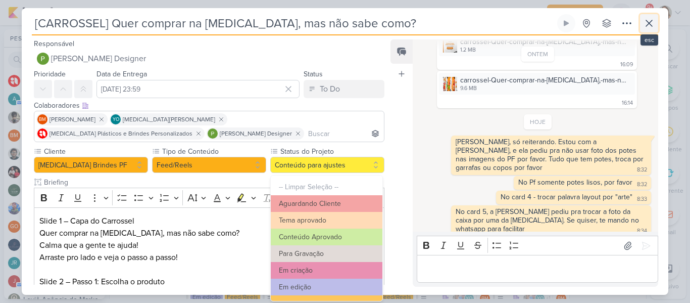
click at [643, 22] on button at bounding box center [649, 23] width 18 height 18
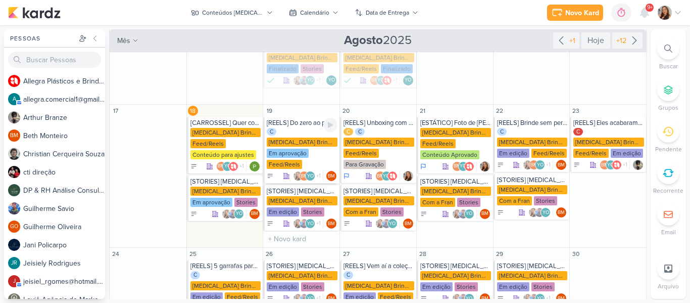
click at [314, 138] on div "C [MEDICAL_DATA] Brindes PF Em aprovação Feed/Reels" at bounding box center [302, 149] width 71 height 42
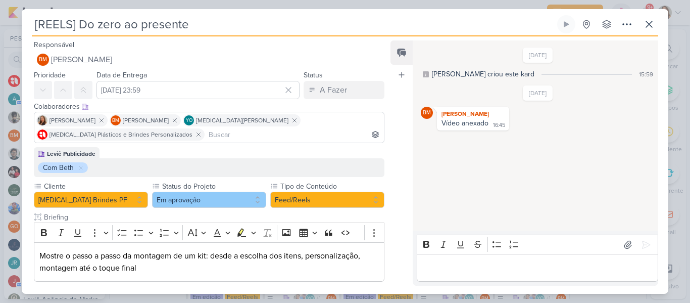
scroll to position [176, 0]
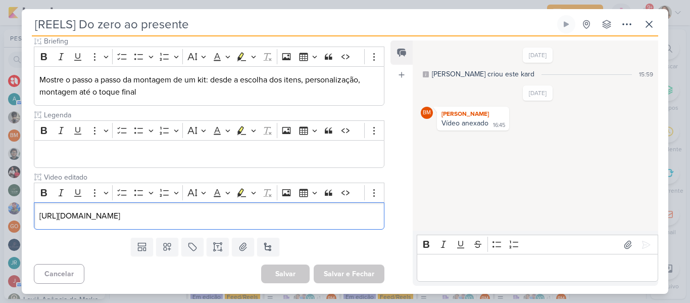
drag, startPoint x: 40, startPoint y: 214, endPoint x: 417, endPoint y: 220, distance: 376.4
click at [417, 220] on div "Responsável BM [GEOGRAPHIC_DATA] Nenhum contato encontrado create new contact N…" at bounding box center [345, 164] width 647 height 257
copy p "[URL][DOMAIN_NAME]"
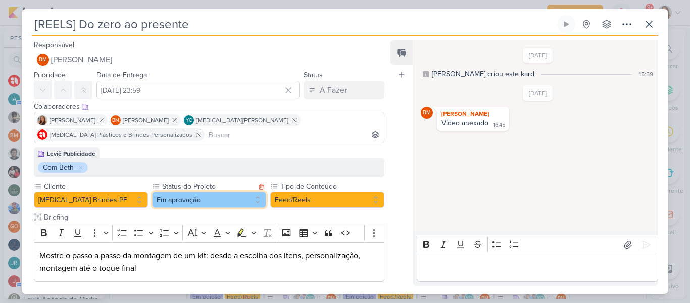
click at [226, 191] on button "Em aprovação" at bounding box center [209, 199] width 114 height 16
click at [231, 197] on button "Em aprovação" at bounding box center [209, 199] width 114 height 16
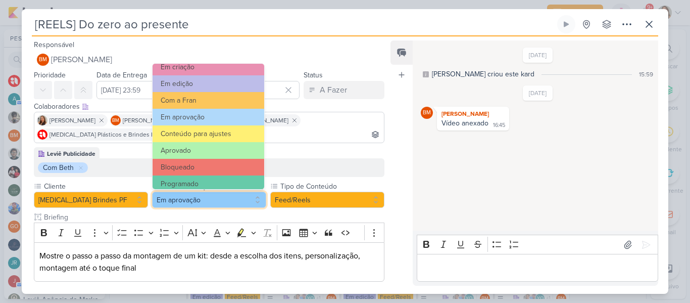
scroll to position [114, 0]
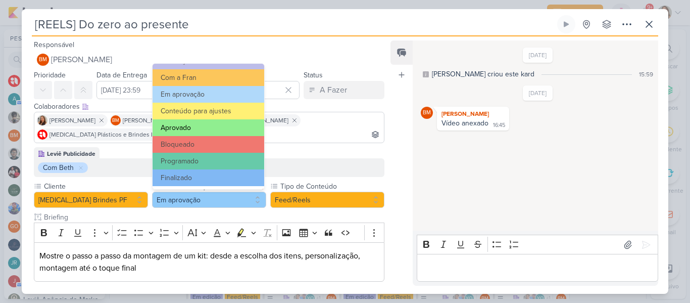
click at [208, 120] on button "Aprovado" at bounding box center [209, 127] width 112 height 17
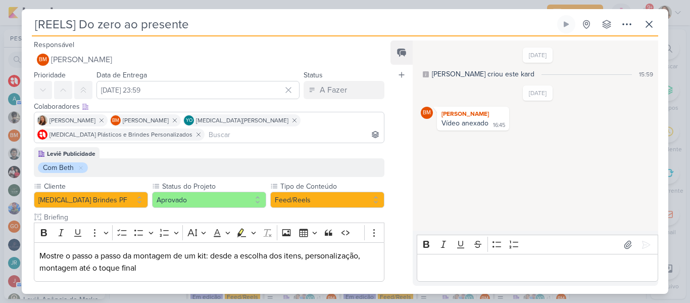
scroll to position [176, 0]
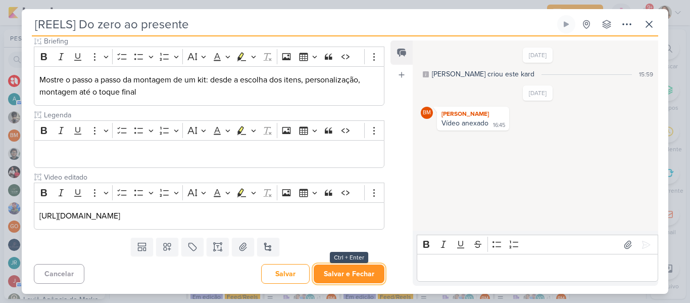
click at [330, 274] on button "Salvar e Fechar" at bounding box center [349, 273] width 71 height 19
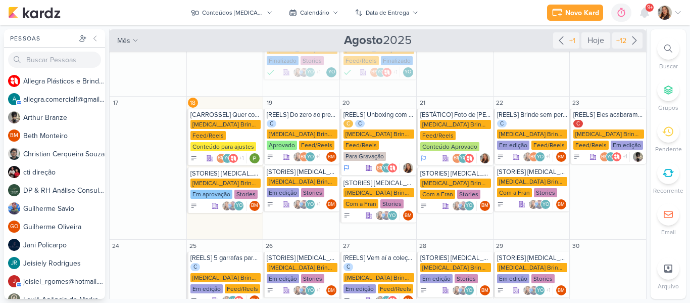
scroll to position [203, 0]
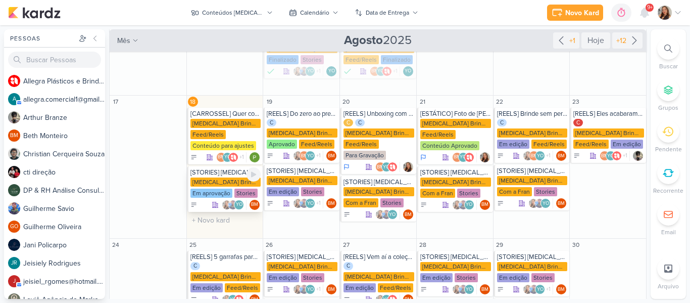
click at [212, 188] on div "Em aprovação" at bounding box center [211, 192] width 42 height 9
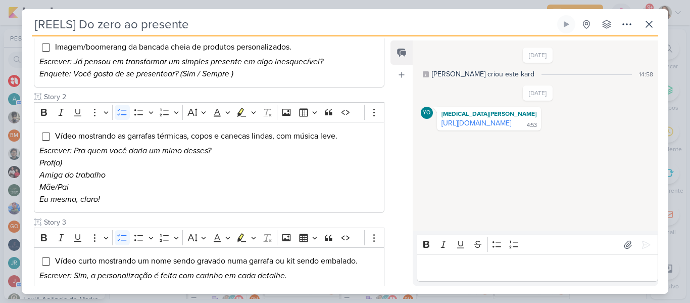
type input "[STORIES] [MEDICAL_DATA] Brindes"
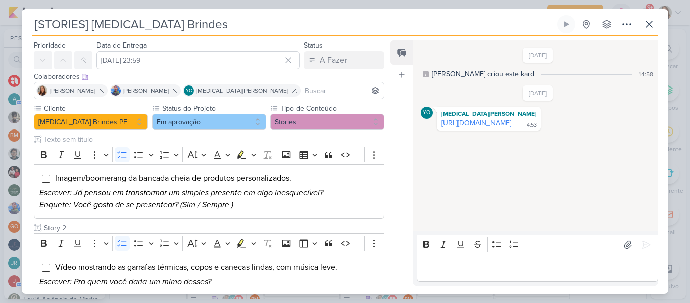
scroll to position [0, 0]
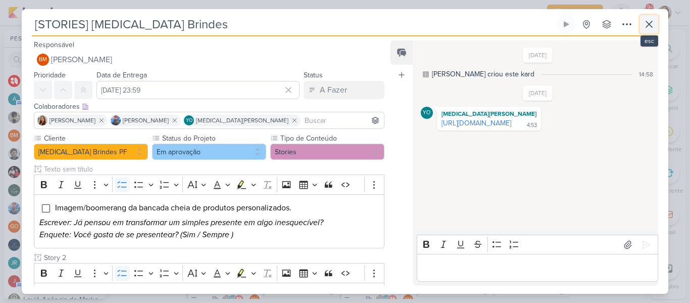
click at [649, 32] on button at bounding box center [649, 24] width 18 height 18
